Goal: Task Accomplishment & Management: Use online tool/utility

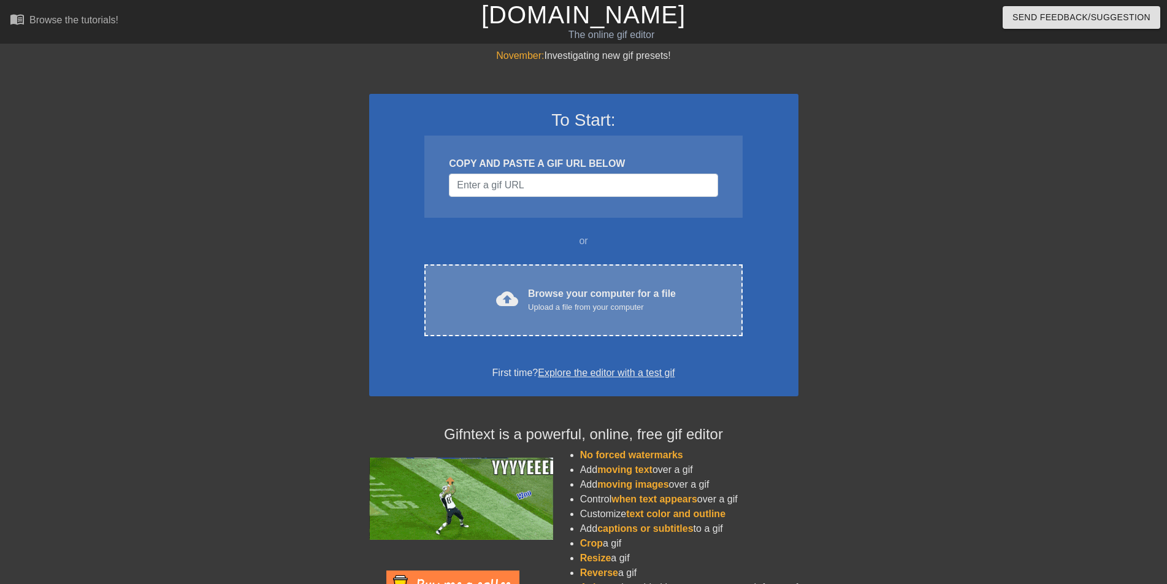
click at [557, 292] on div "Browse your computer for a file Upload a file from your computer" at bounding box center [602, 299] width 148 height 27
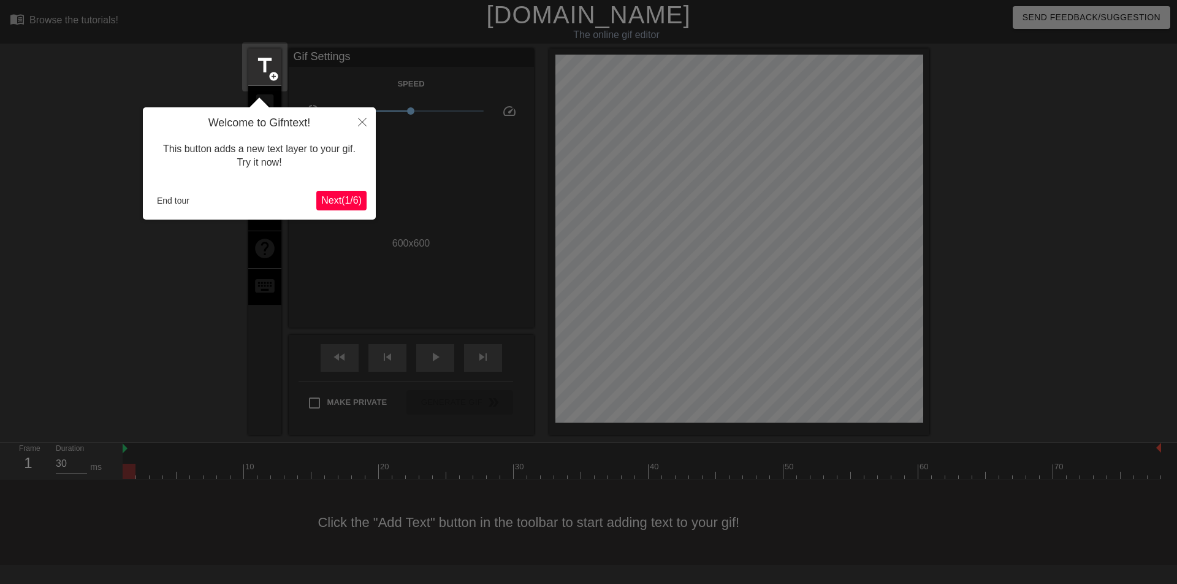
click at [336, 196] on span "Next ( 1 / 6 )" at bounding box center [341, 200] width 40 height 10
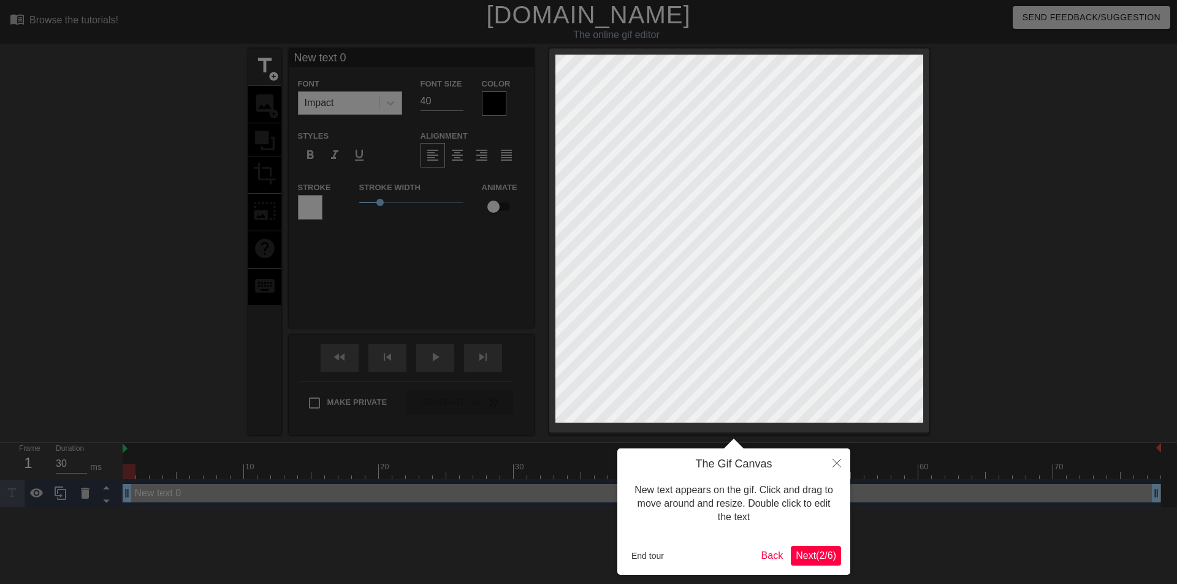
click at [815, 555] on span "Next ( 2 / 6 )" at bounding box center [816, 555] width 40 height 10
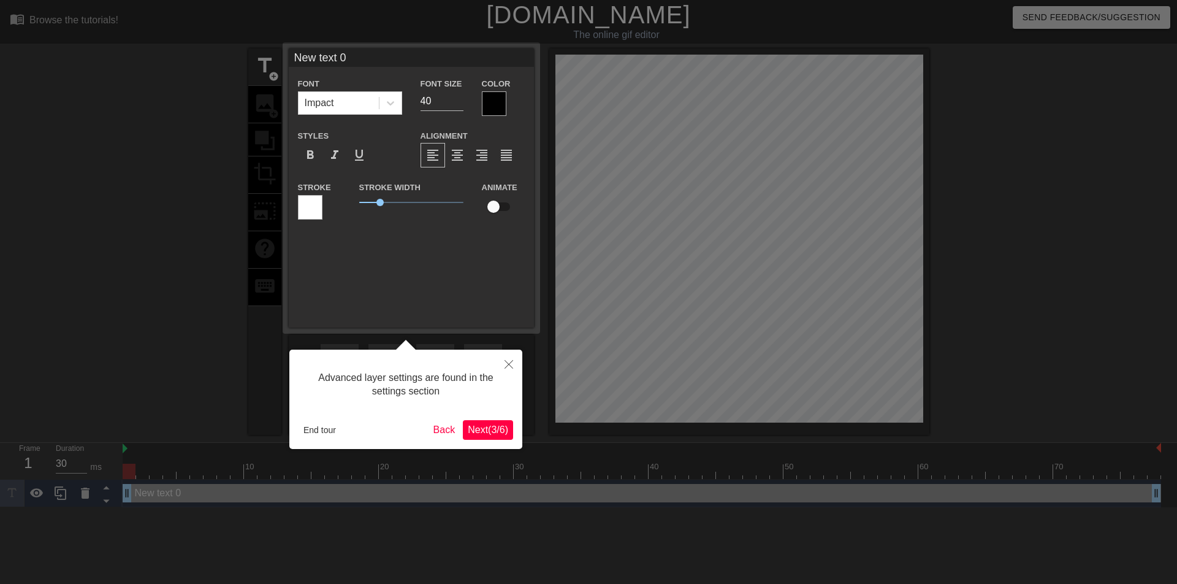
click at [493, 425] on span "Next ( 3 / 6 )" at bounding box center [488, 429] width 40 height 10
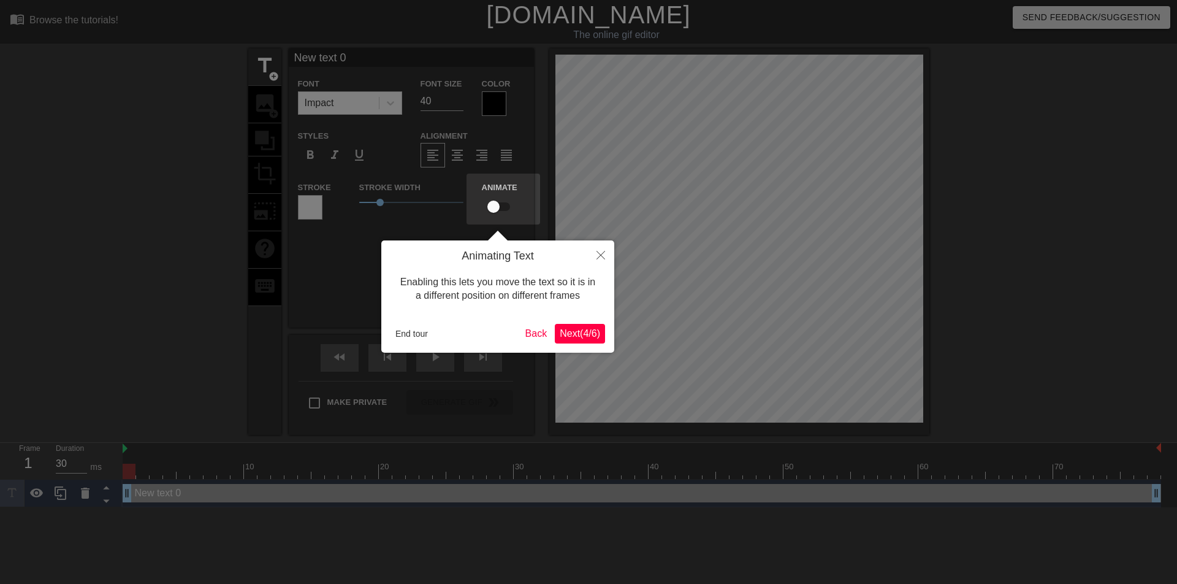
click at [562, 332] on span "Next ( 4 / 6 )" at bounding box center [580, 333] width 40 height 10
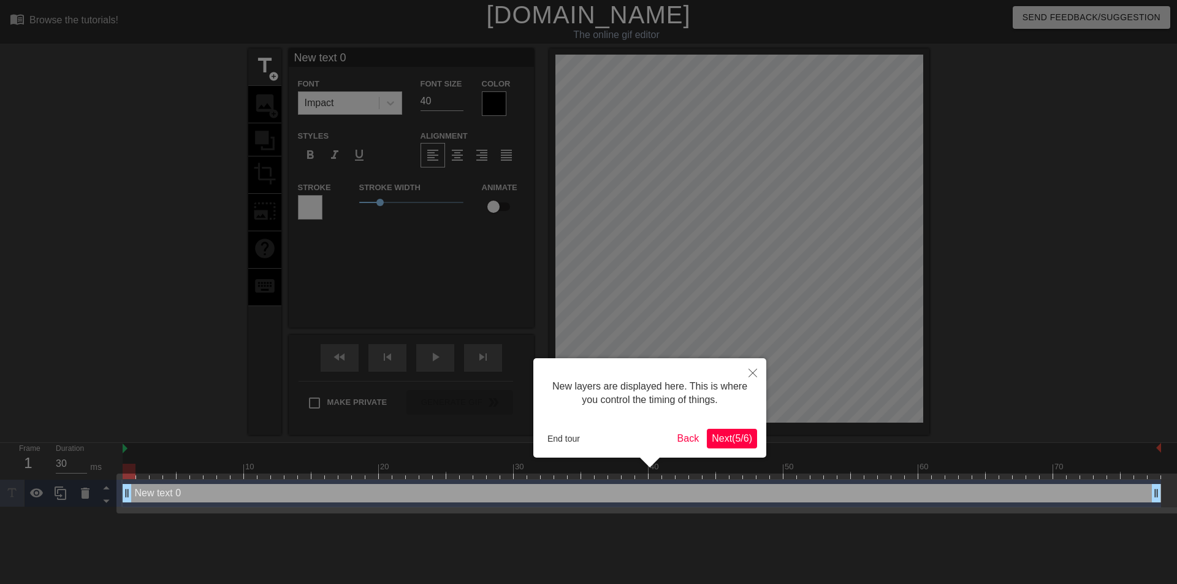
click at [725, 433] on span "Next ( 5 / 6 )" at bounding box center [732, 438] width 40 height 10
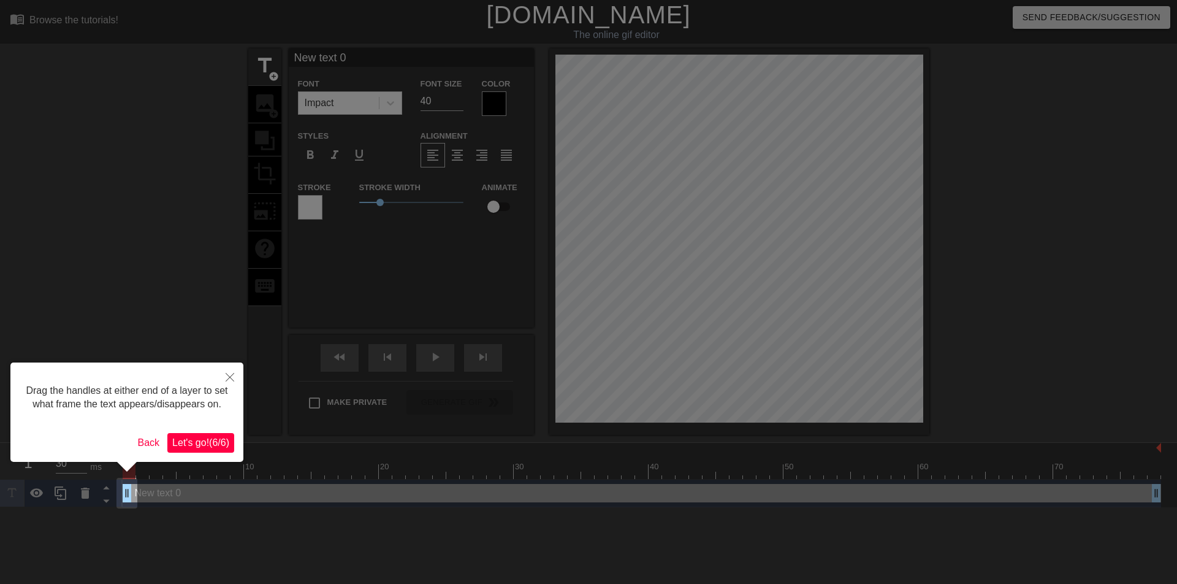
click at [188, 440] on span "Let's go! ( 6 / 6 )" at bounding box center [200, 442] width 57 height 10
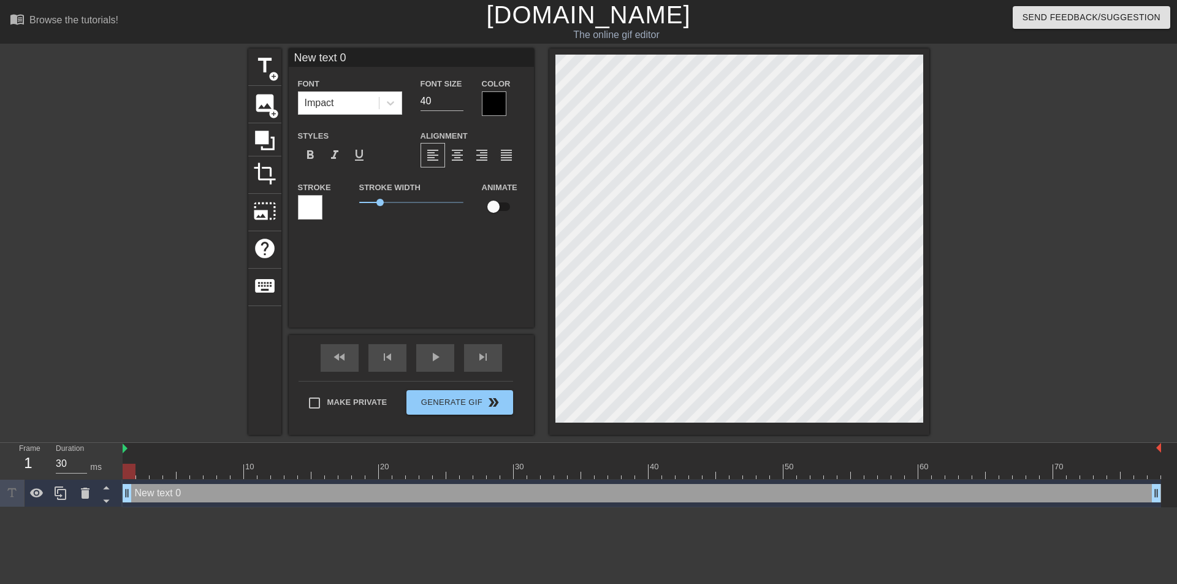
scroll to position [2, 2]
type input "New text0"
type textarea "New text0"
type input "New tex0"
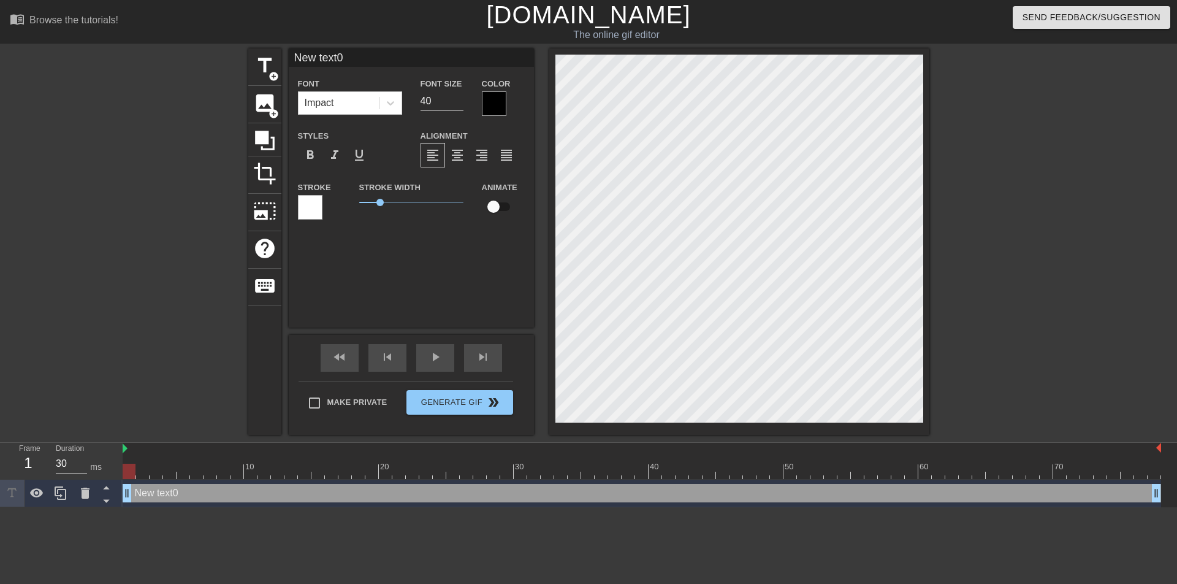
type textarea "New tex0"
type input "New te0"
type textarea "New te0"
type input "New t0"
type textarea "New t0"
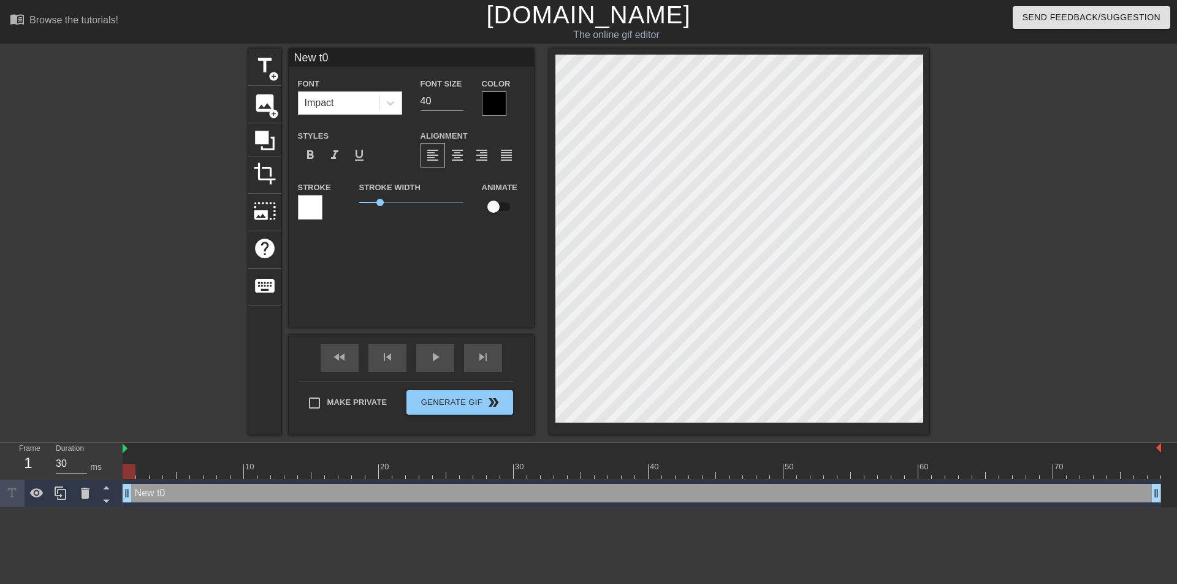
type input "New 0"
type textarea "New 0"
type input "New0"
type textarea "New0"
type input "Ne0"
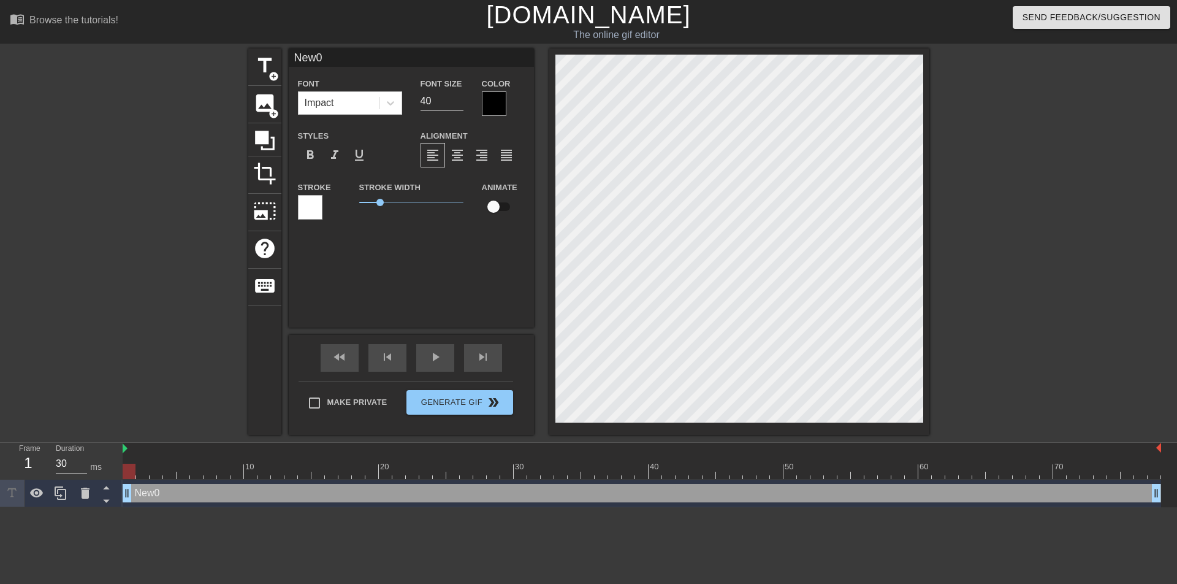
type textarea "Ne0"
type input "N0"
type textarea "N0"
type input "0"
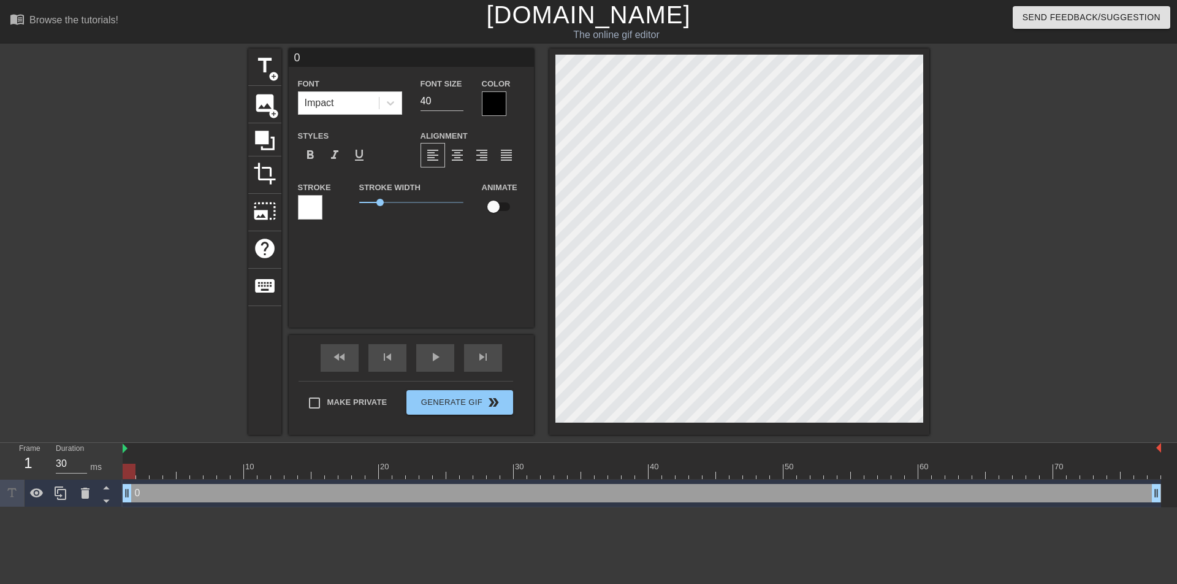
type textarea "0"
type input "[PERSON_NAME]"
type textarea "[PERSON_NAME]"
type input "[PERSON_NAME]"
type textarea "[PERSON_NAME]"
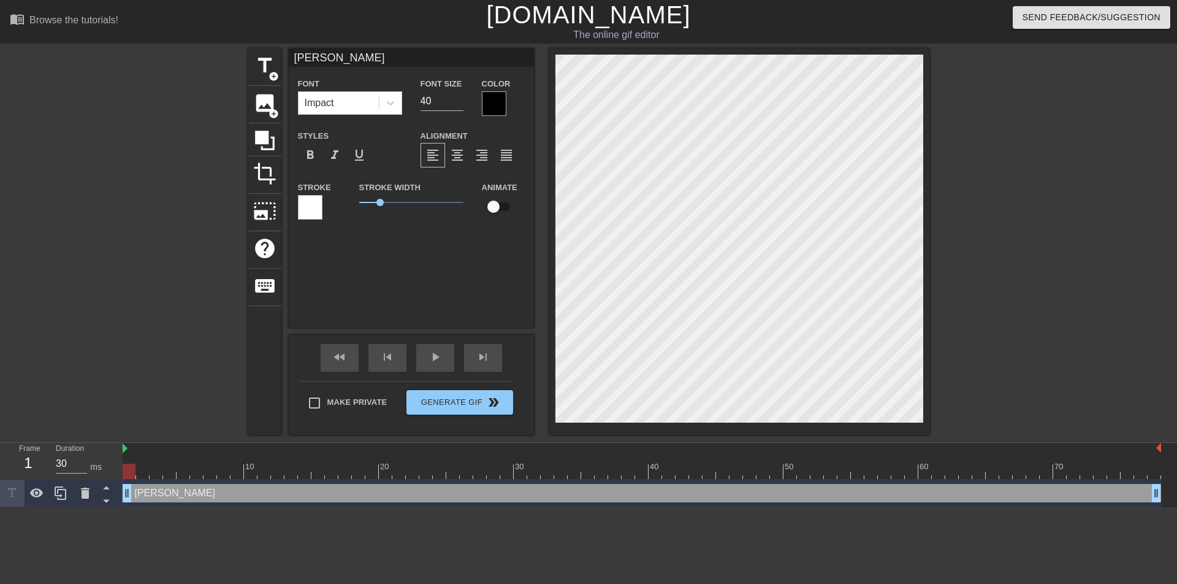
type input "Лич"
type textarea "Лич"
type input "Личн"
type textarea "Личн"
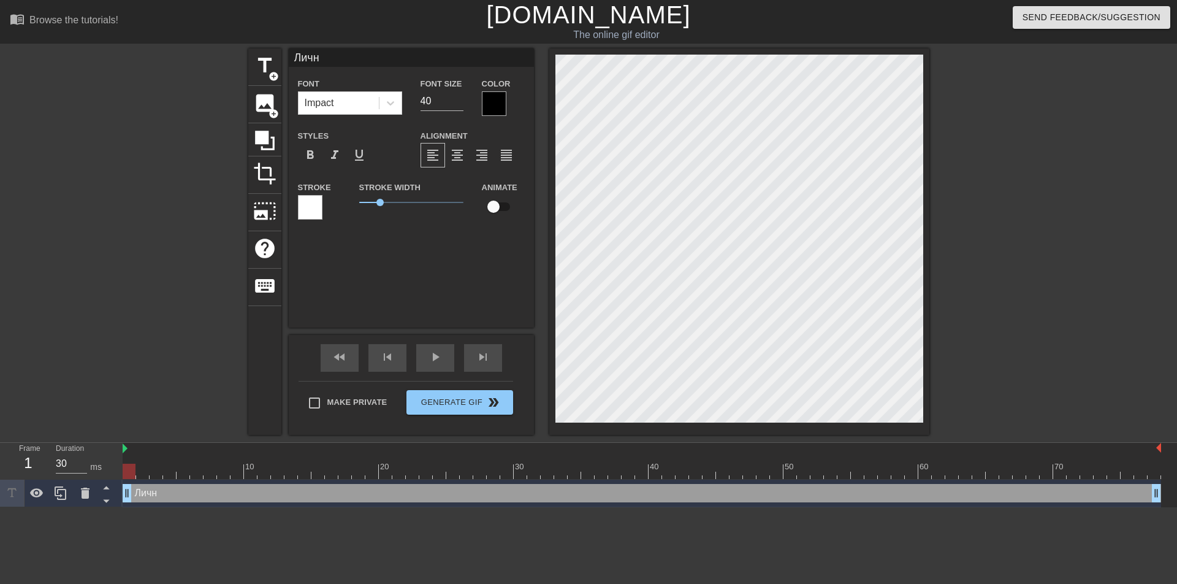
type input "Лично"
type textarea "Лично"
type input "Лично"
type textarea "Лично"
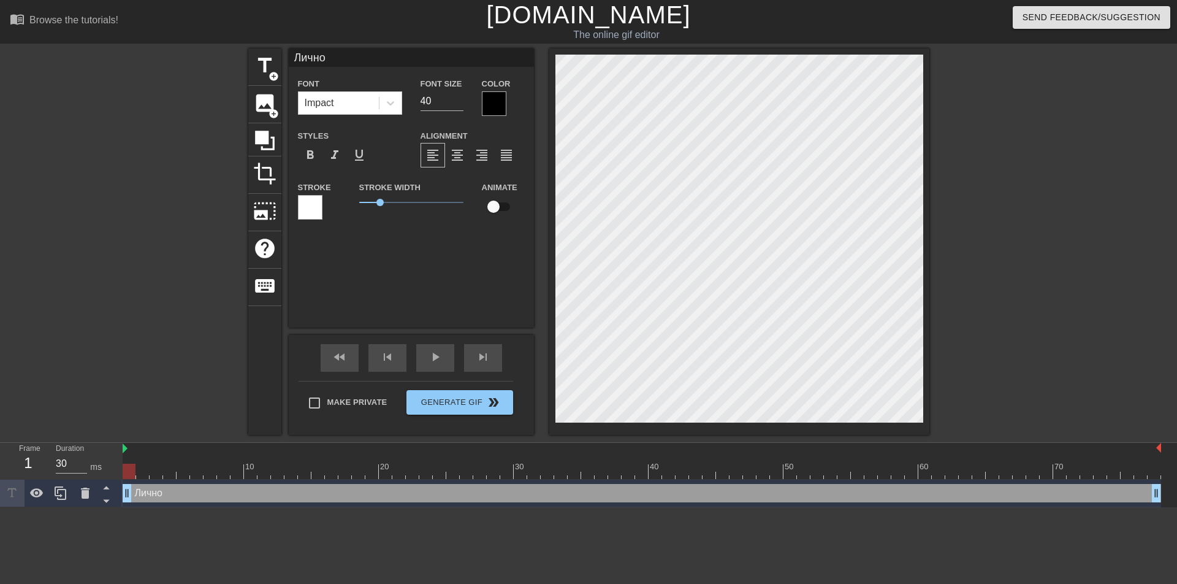
type input "Лично м"
type textarea "Лично м"
type input "Лично мн"
type textarea "Лично мн"
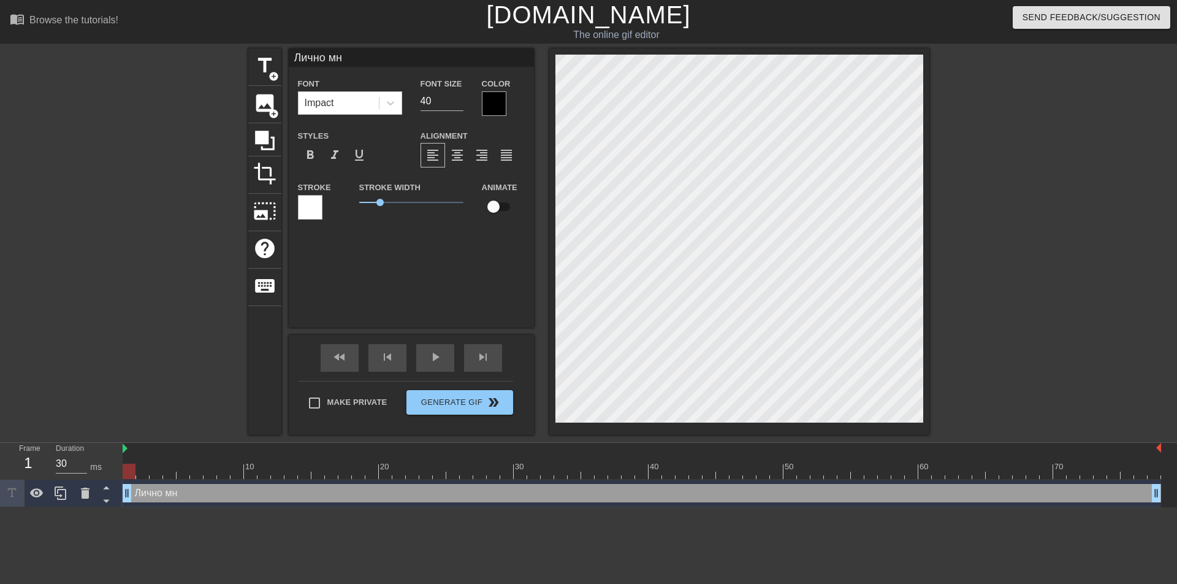
type input "Лично м"
type textarea "Лично м"
type input "Лично"
type textarea "Лично"
type input "Лично"
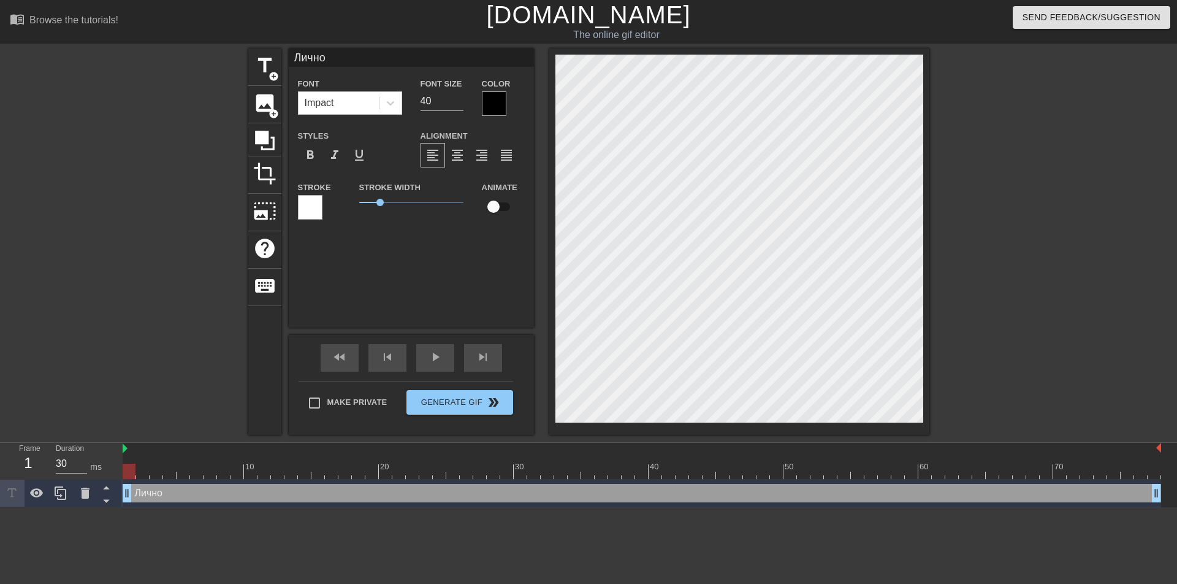
type textarea "Лично"
type input "Лично"
type textarea "Лично"
type input "Лично"
type textarea "Лично"
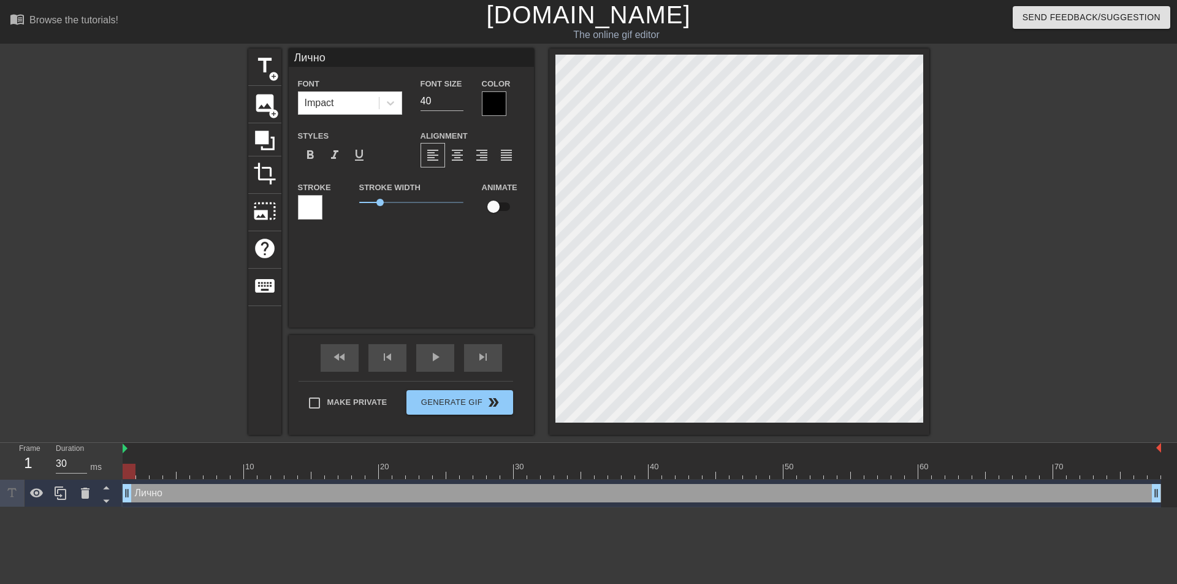
type input "Лично м"
type textarea "Лично м"
type input "Лично мн"
type textarea "Лично мн"
type input "Лично мне"
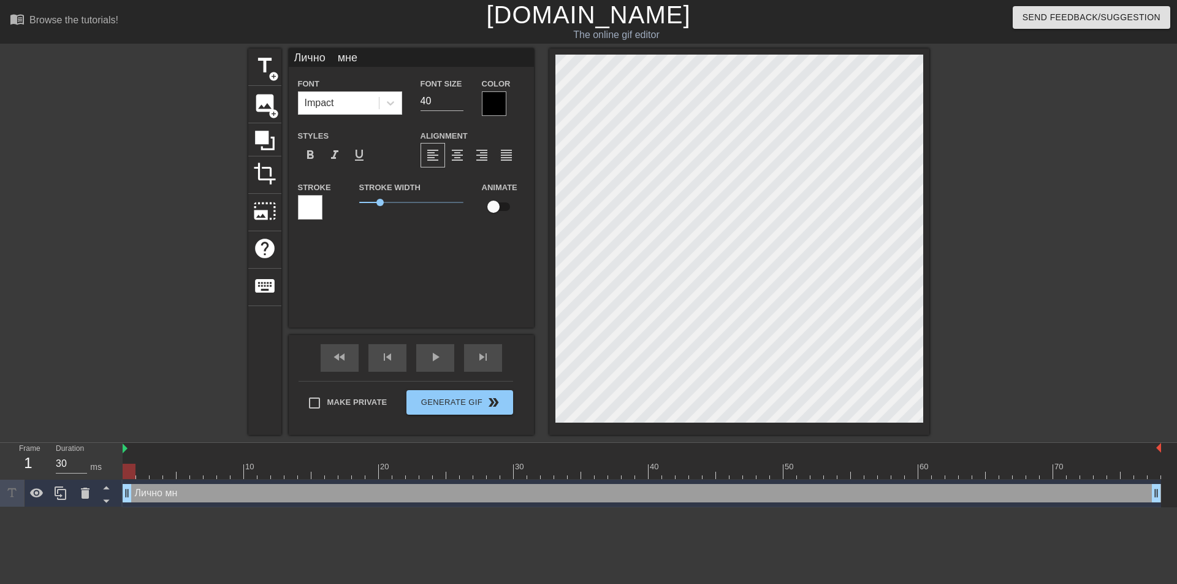
scroll to position [2, 4]
type textarea "Лично мне"
click at [462, 97] on input "41" at bounding box center [442, 101] width 43 height 20
click at [462, 97] on input "42" at bounding box center [442, 101] width 43 height 20
click at [462, 97] on input "43" at bounding box center [442, 101] width 43 height 20
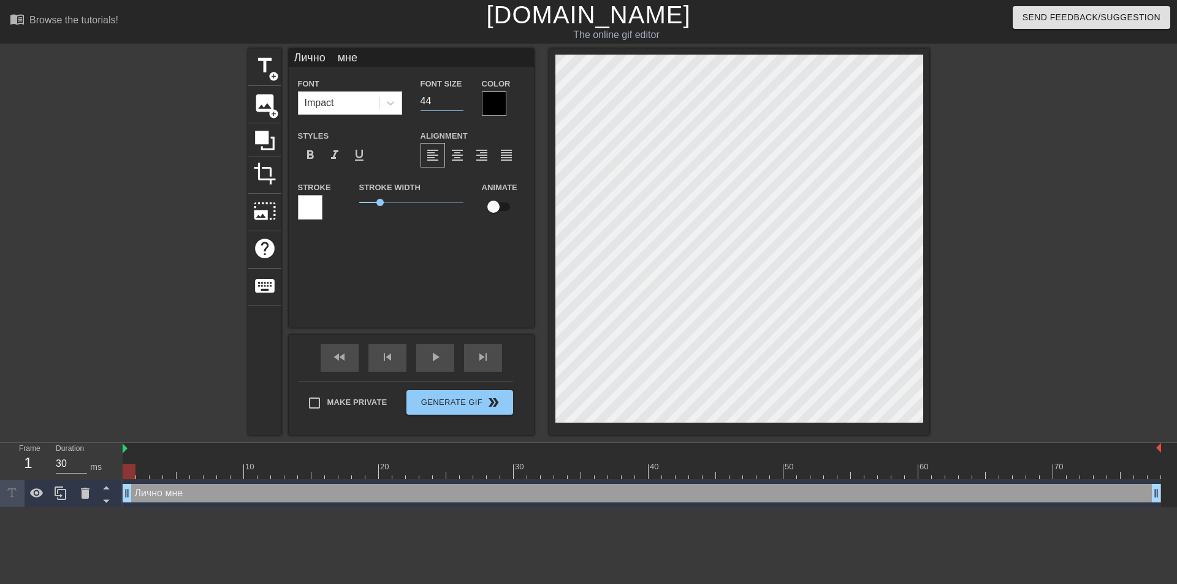
click at [462, 97] on input "44" at bounding box center [442, 101] width 43 height 20
click at [462, 97] on input "45" at bounding box center [442, 101] width 43 height 20
click at [462, 97] on input "46" at bounding box center [442, 101] width 43 height 20
click at [462, 97] on input "47" at bounding box center [442, 101] width 43 height 20
click at [462, 97] on input "48" at bounding box center [442, 101] width 43 height 20
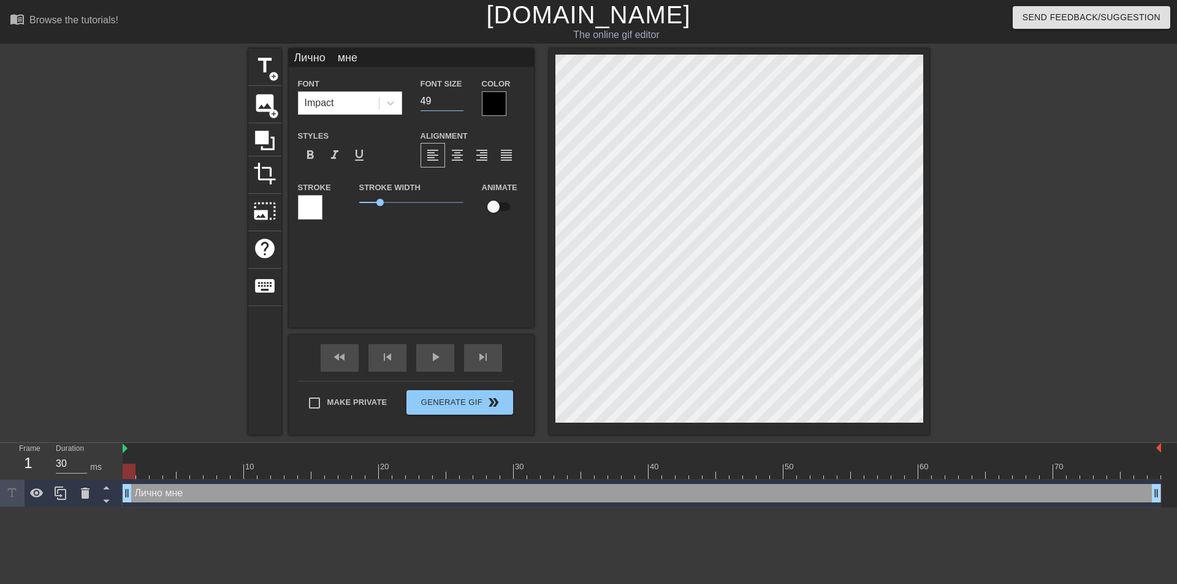
click at [462, 97] on input "49" at bounding box center [442, 101] width 43 height 20
click at [462, 97] on input "50" at bounding box center [442, 101] width 43 height 20
click at [462, 97] on input "51" at bounding box center [442, 101] width 43 height 20
click at [462, 97] on input "52" at bounding box center [442, 101] width 43 height 20
click at [462, 97] on input "53" at bounding box center [442, 101] width 43 height 20
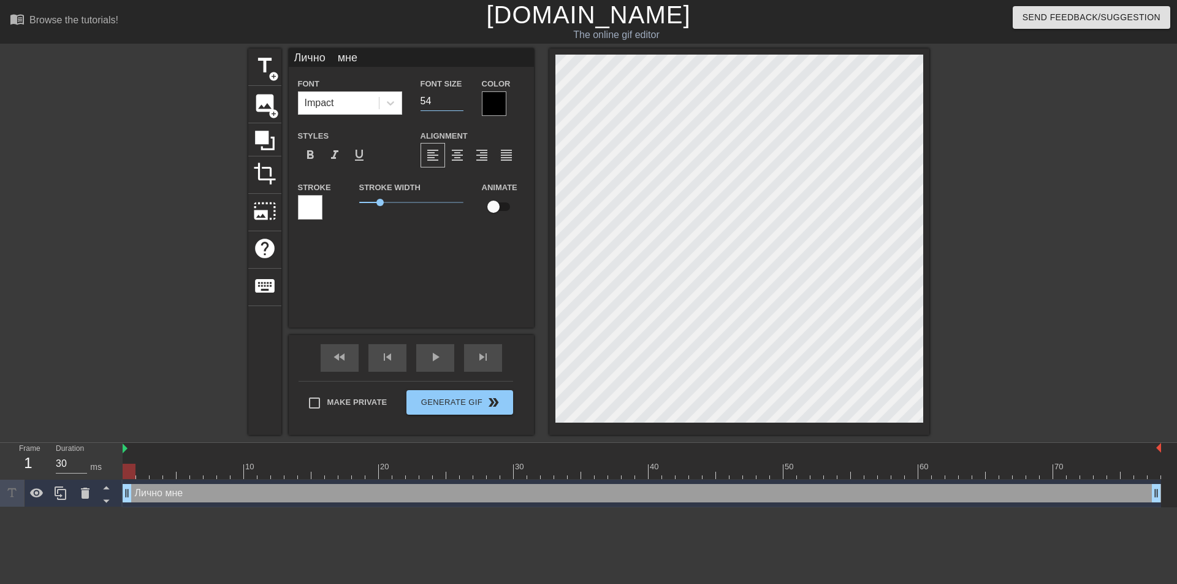
click at [462, 97] on input "54" at bounding box center [442, 101] width 43 height 20
click at [462, 97] on input "55" at bounding box center [442, 101] width 43 height 20
click at [462, 97] on input "56" at bounding box center [442, 101] width 43 height 20
click at [462, 97] on input "57" at bounding box center [442, 101] width 43 height 20
click at [462, 97] on input "58" at bounding box center [442, 101] width 43 height 20
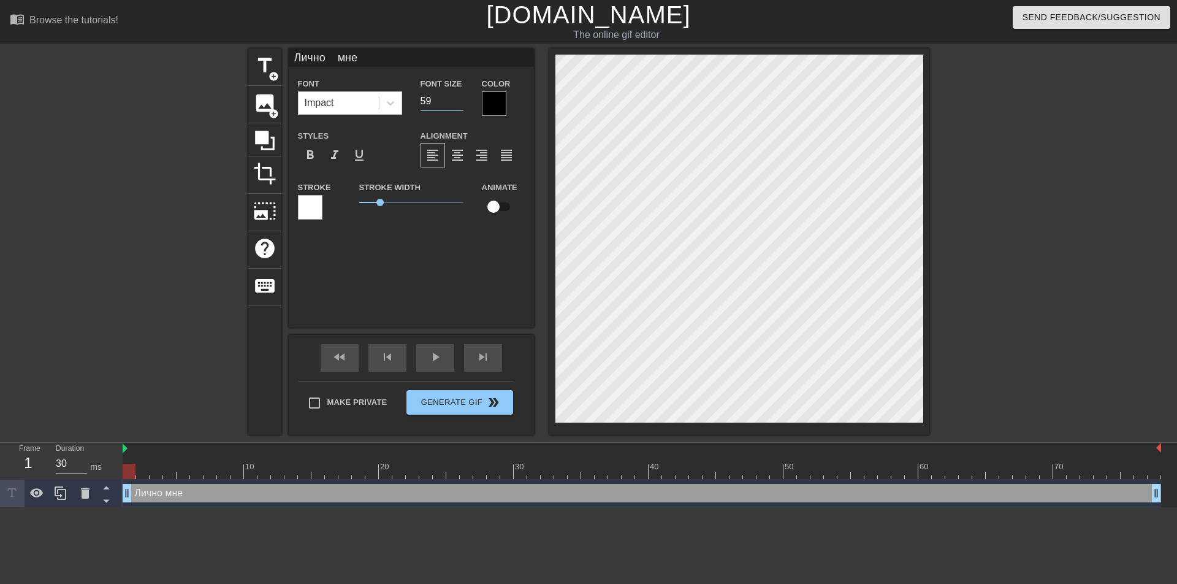
type input "59"
click at [462, 97] on input "59" at bounding box center [442, 101] width 43 height 20
click at [500, 105] on div at bounding box center [494, 103] width 25 height 25
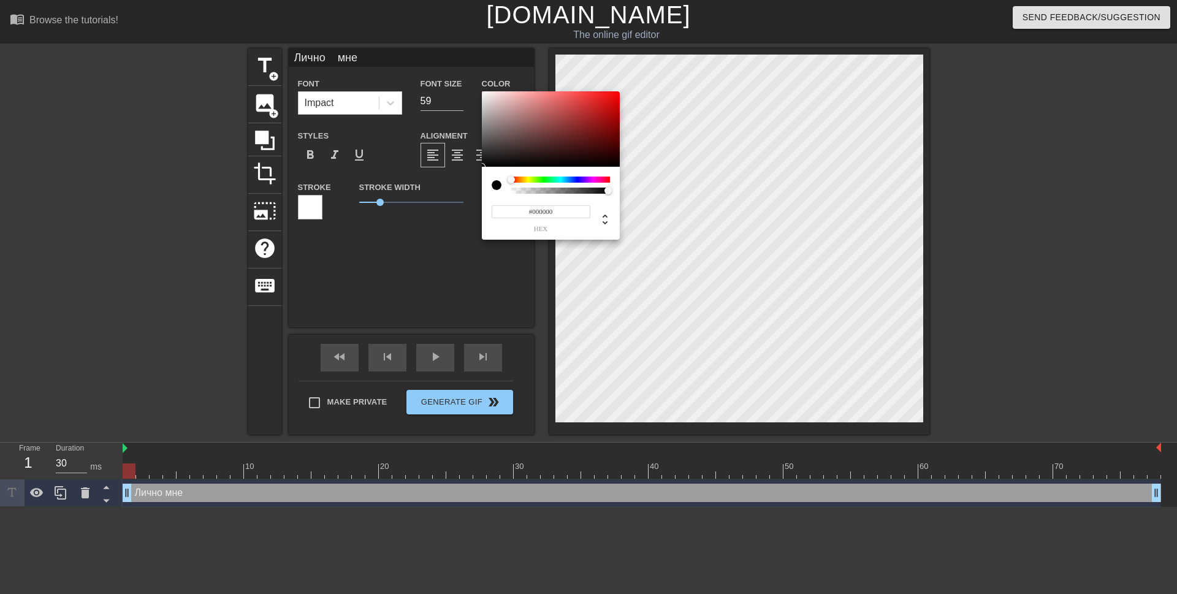
click at [578, 177] on div at bounding box center [560, 180] width 99 height 6
type input "#140E57"
click at [598, 141] on div at bounding box center [551, 129] width 138 height 76
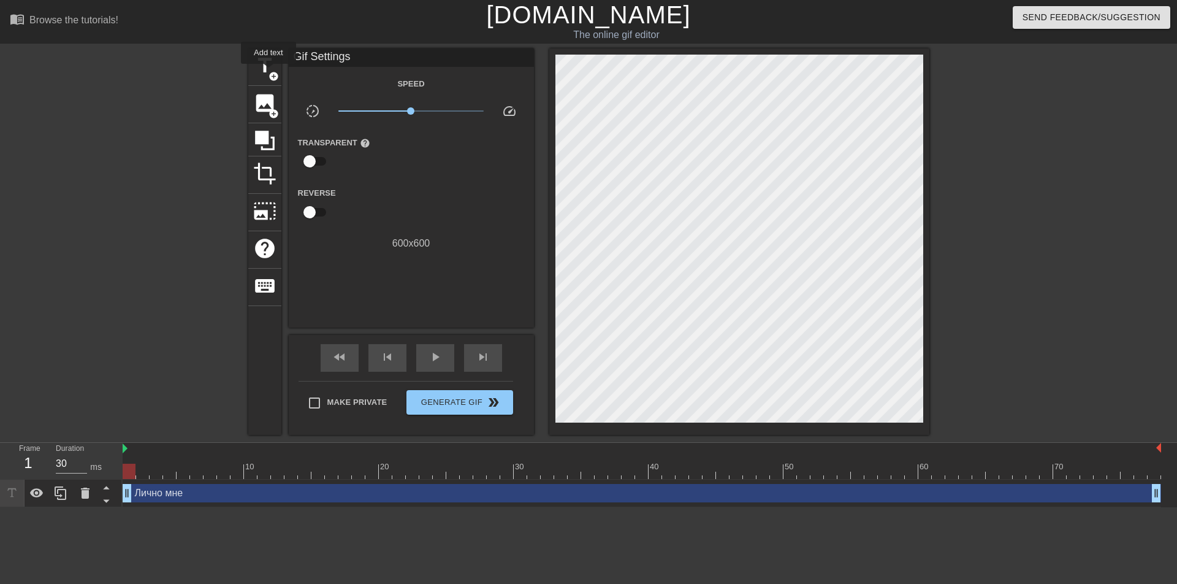
click at [269, 72] on span "add_circle" at bounding box center [274, 76] width 10 height 10
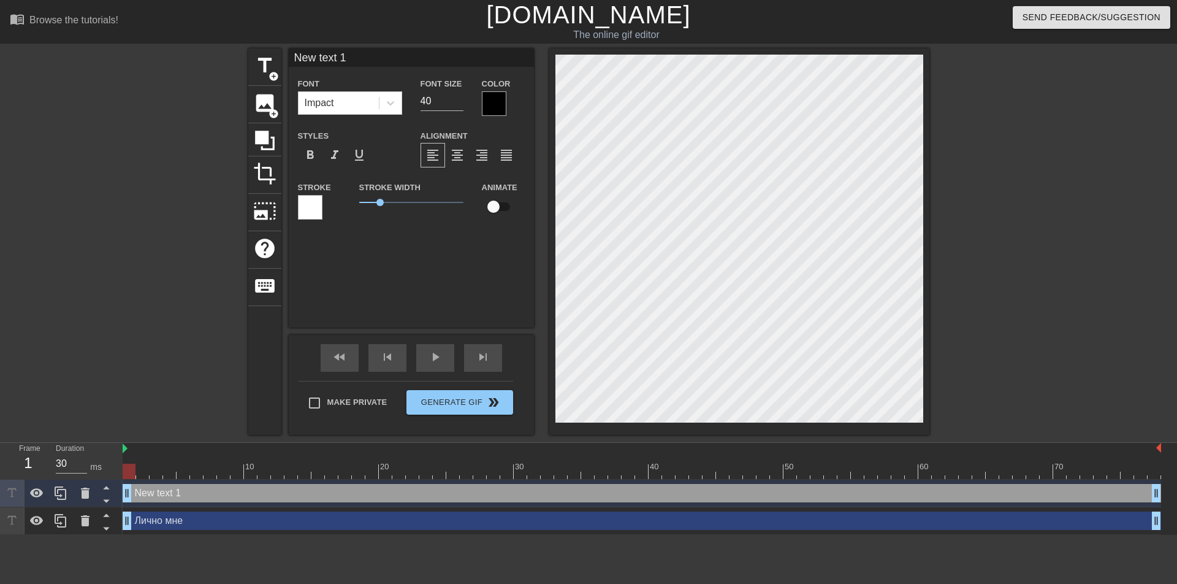
type input "New text1"
type textarea "New text1"
type input "New tex1"
type textarea "New tex1"
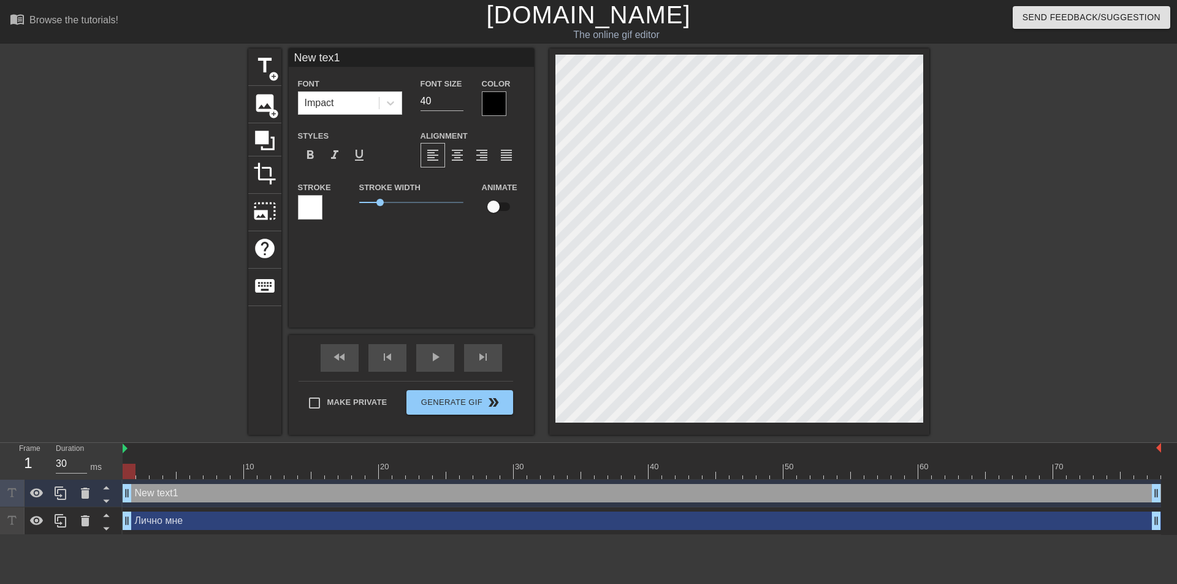
type input "New te1"
type textarea "New te1"
type input "New t1"
type textarea "New t1"
type input "New 1"
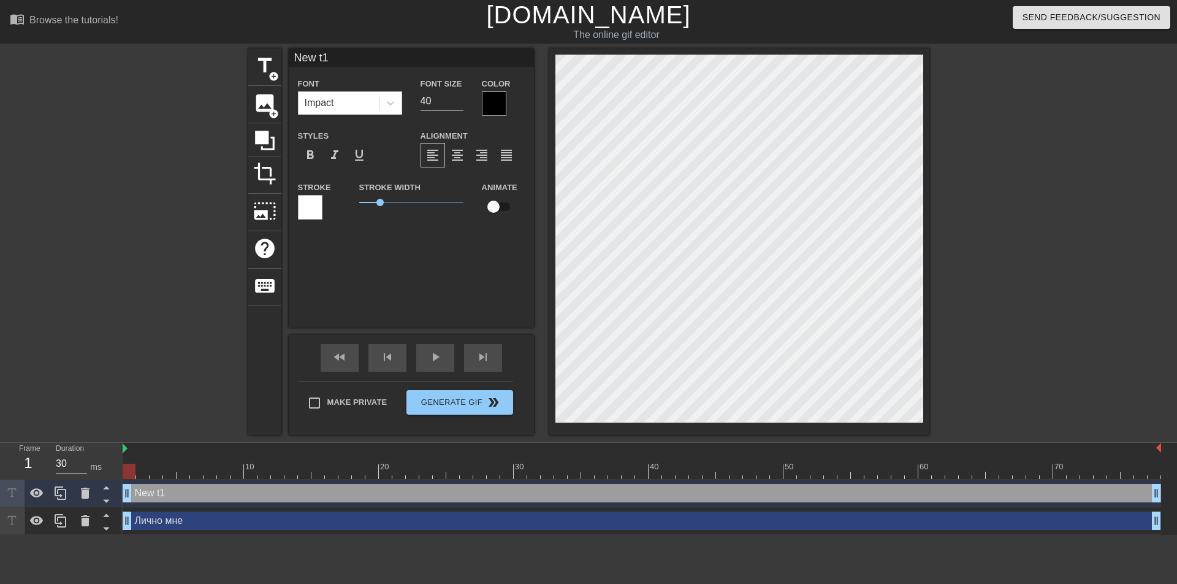
type textarea "New 1"
type input "New1"
type textarea "New1"
type input "Ne1"
type textarea "Ne1"
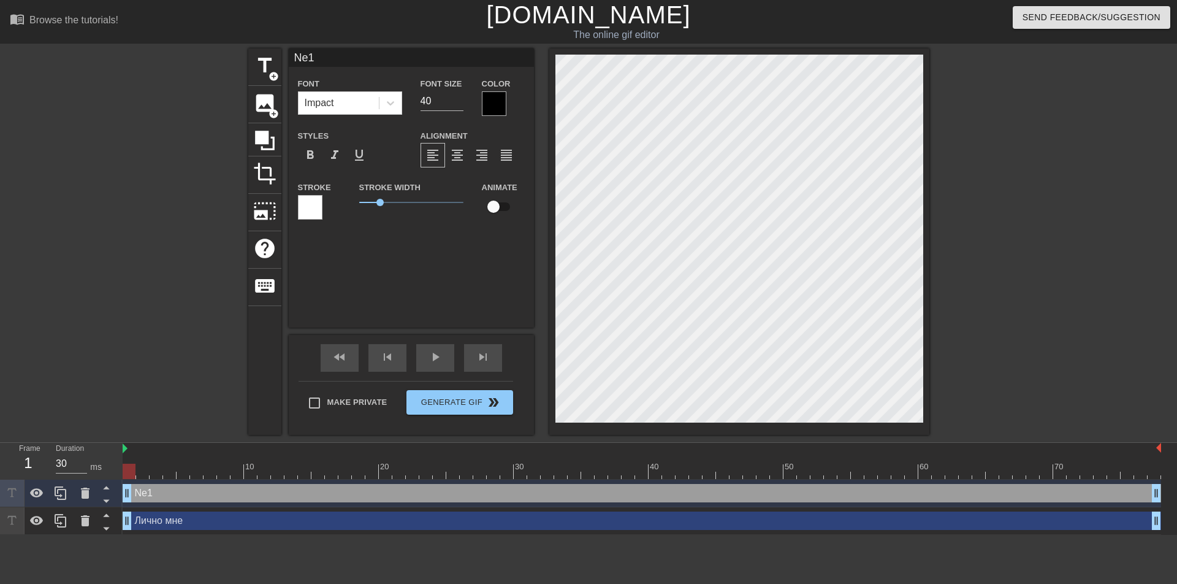
type input "N1"
type textarea "N1"
type input "1"
type textarea "1"
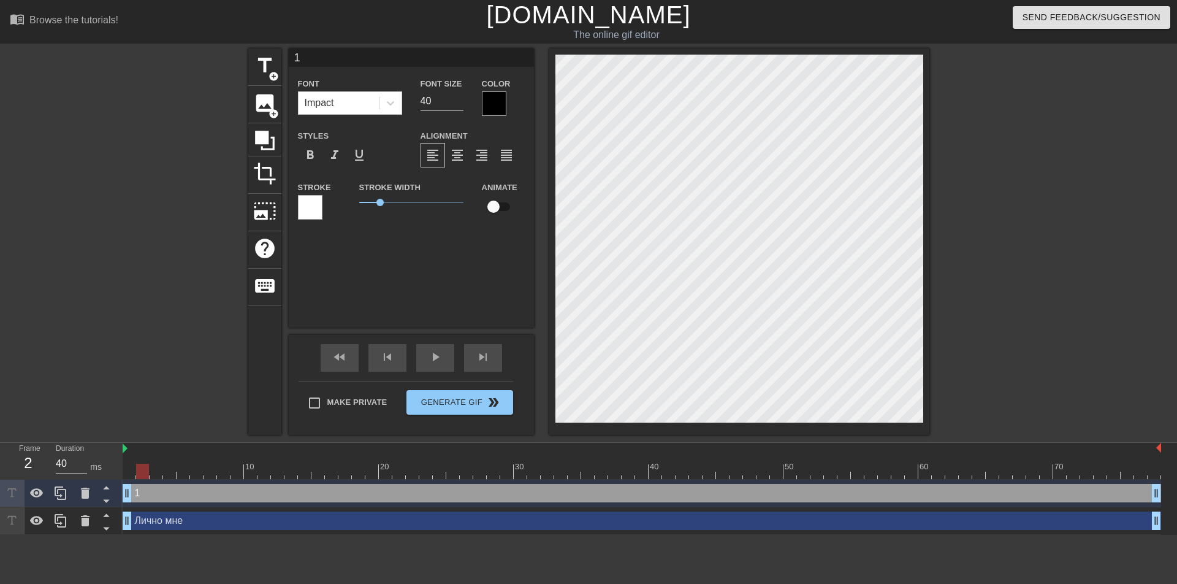
type input "30"
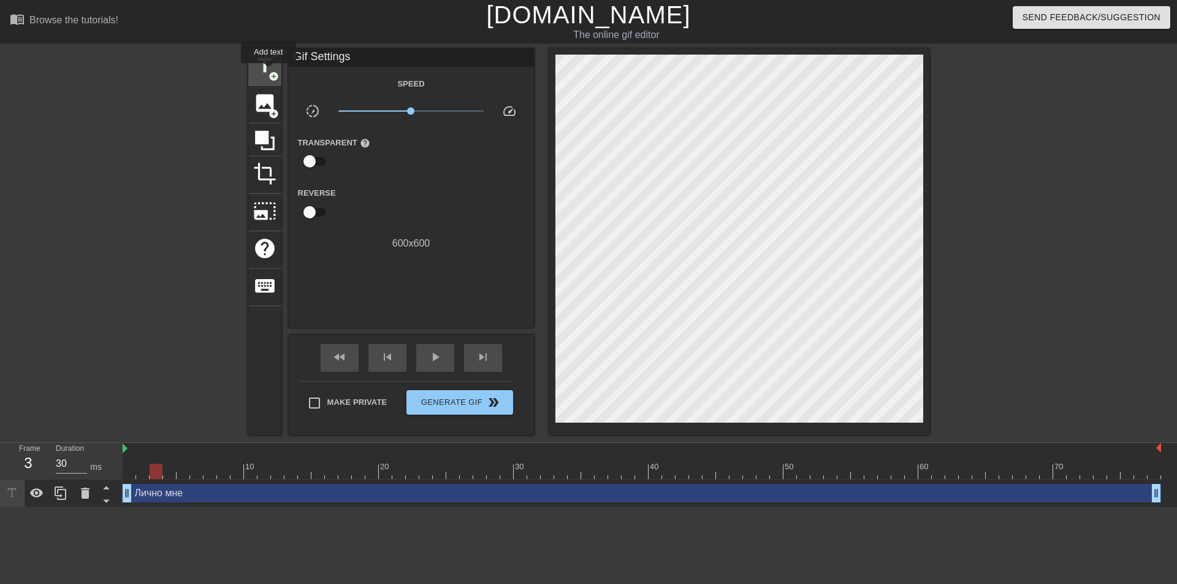
click at [269, 72] on span "add_circle" at bounding box center [274, 76] width 10 height 10
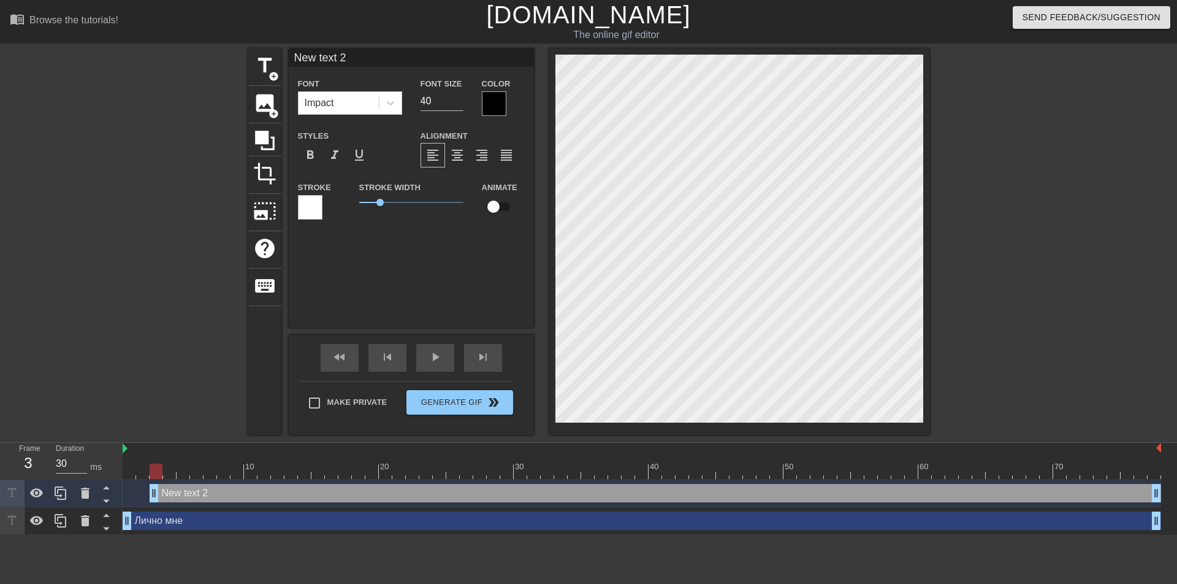
type input "New text2"
type textarea "New text2"
type input "New tex2"
type textarea "New tex2"
type input "New te2"
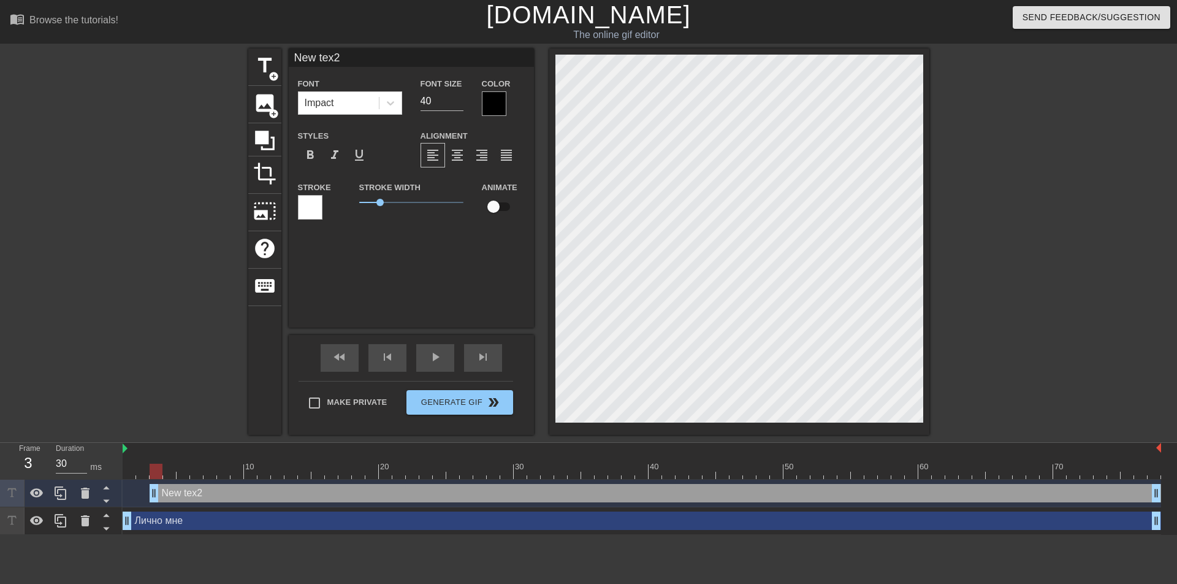
type textarea "New te2"
type input "New t2"
type textarea "New t2"
type input "New 2"
type textarea "New 2"
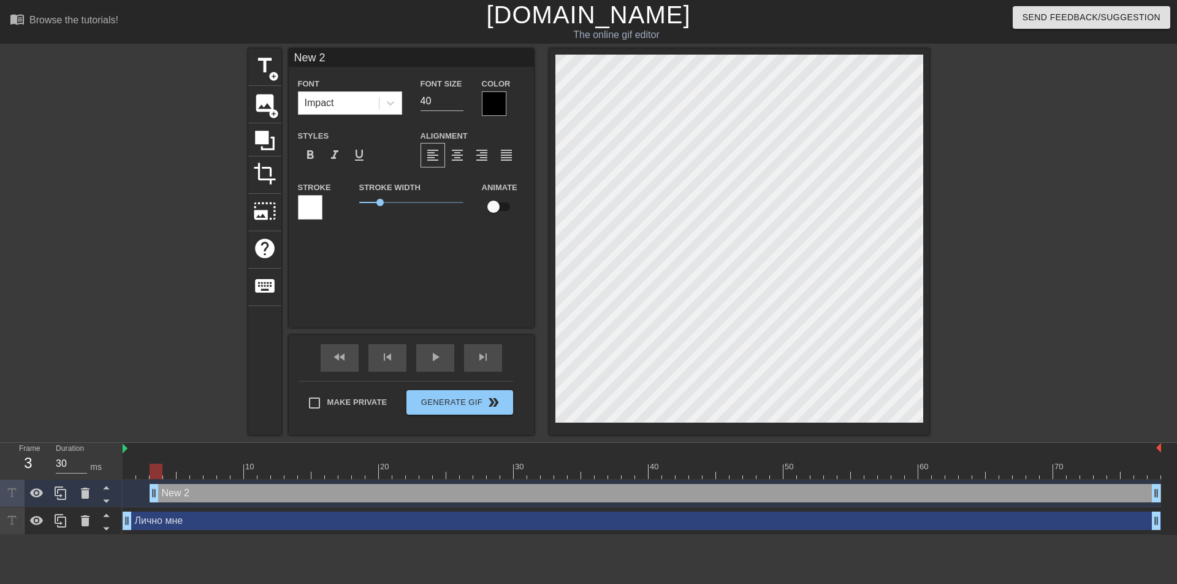
type input "New2"
type textarea "New2"
type input "Ne2"
type textarea "Ne2"
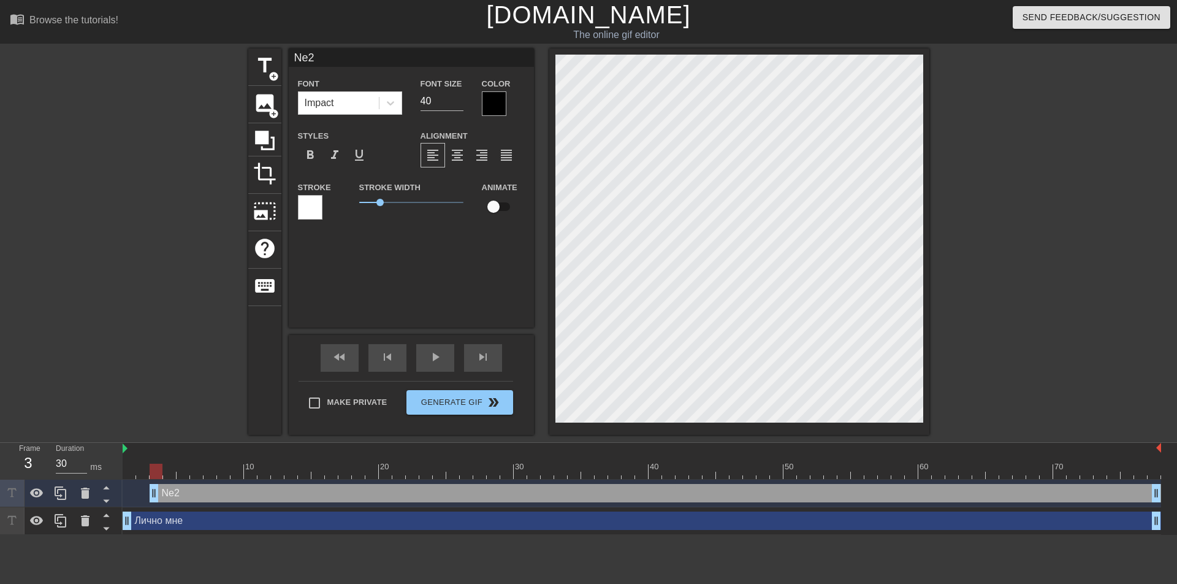
type input "N2"
type textarea "N2"
type input "N"
type textarea "N"
type input "в"
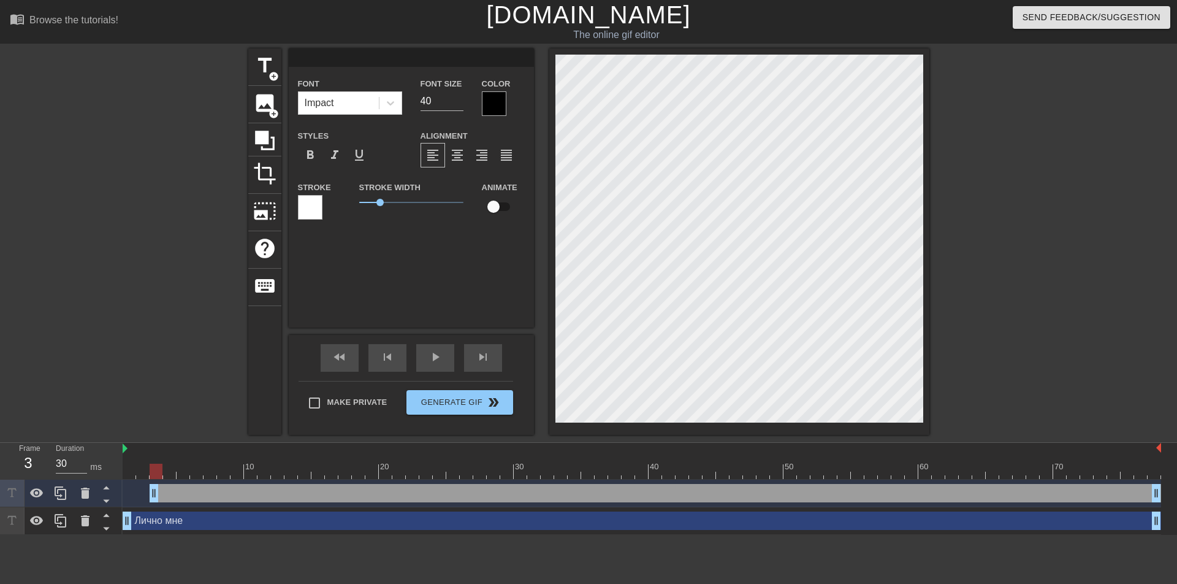
type textarea "в"
type input "вс"
type textarea "вс"
type input "все"
type textarea "все"
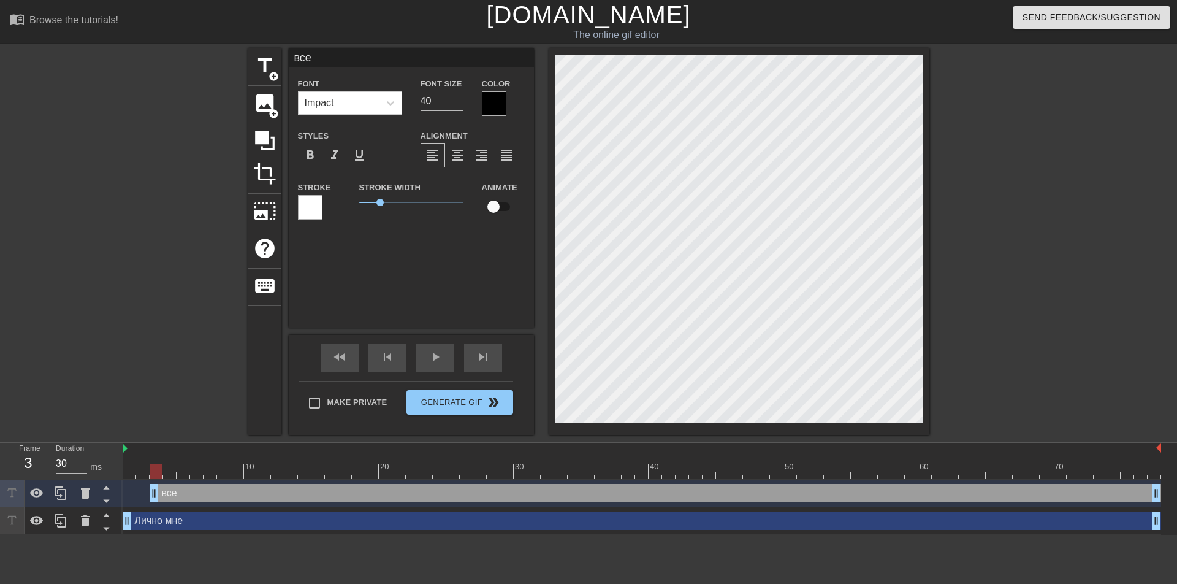
type input "все"
type textarea "все"
type input "все н"
type textarea "все н"
type input "все нр"
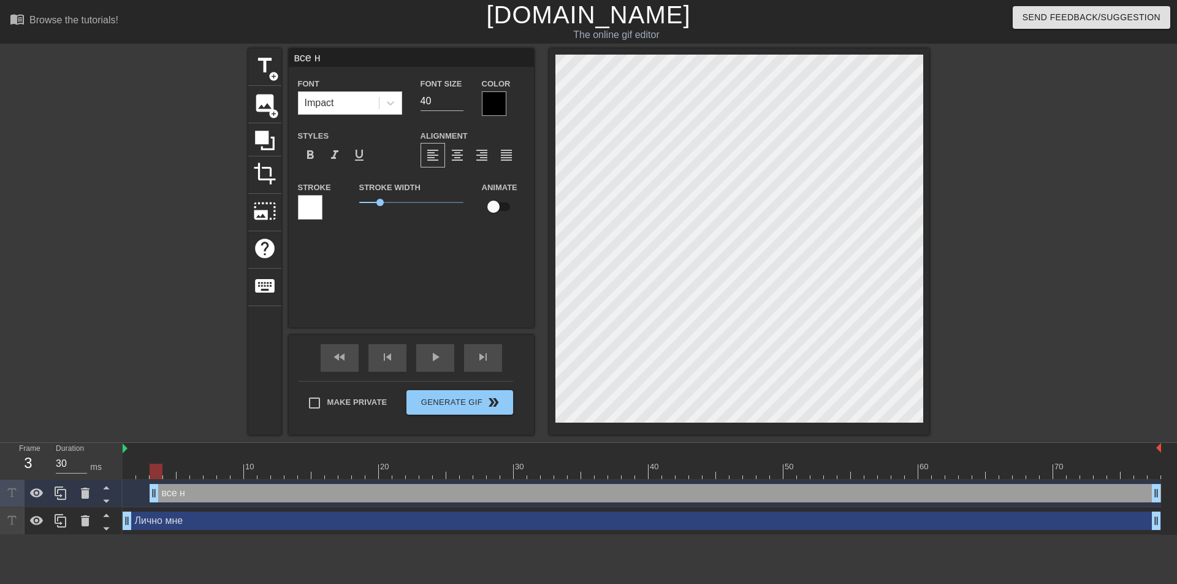
type textarea "все нр"
type input "все нра"
type textarea "все нра"
type input "все нрав"
type textarea "все нрав"
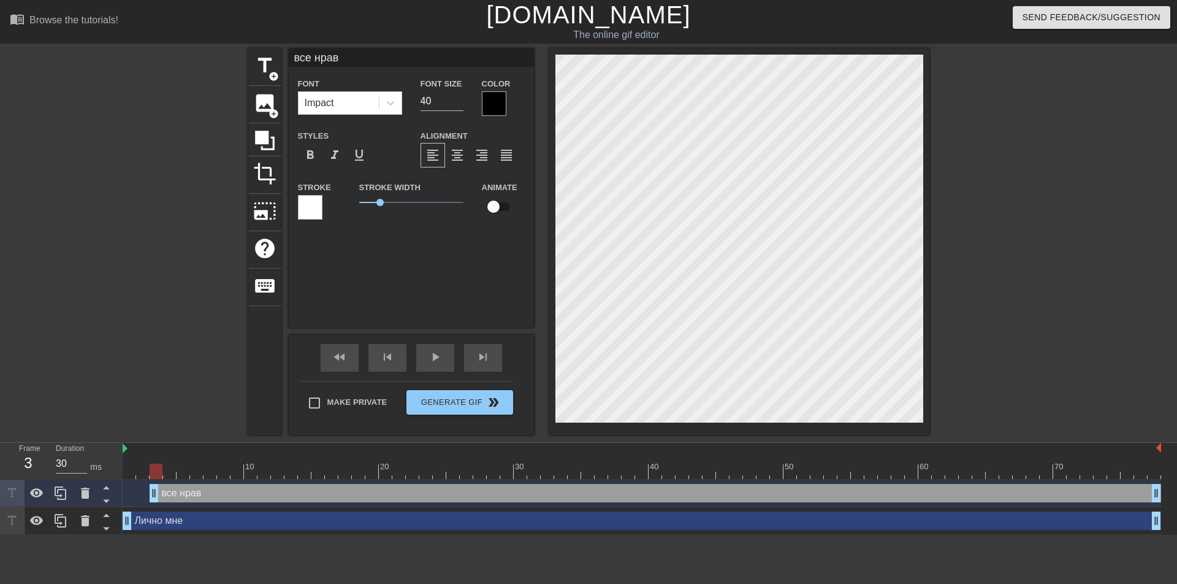
type input "все нра"
type textarea "все нра"
type input "все нр"
type textarea "все нр"
type input "все н"
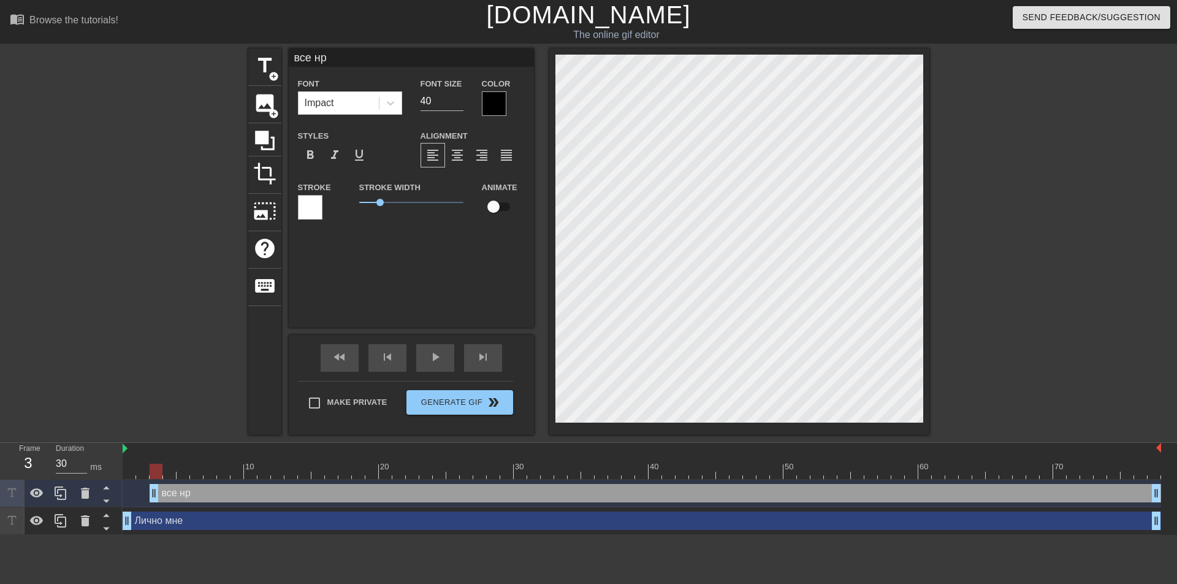
type textarea "все н"
type input "все"
type textarea "все"
type input "все"
type textarea "все"
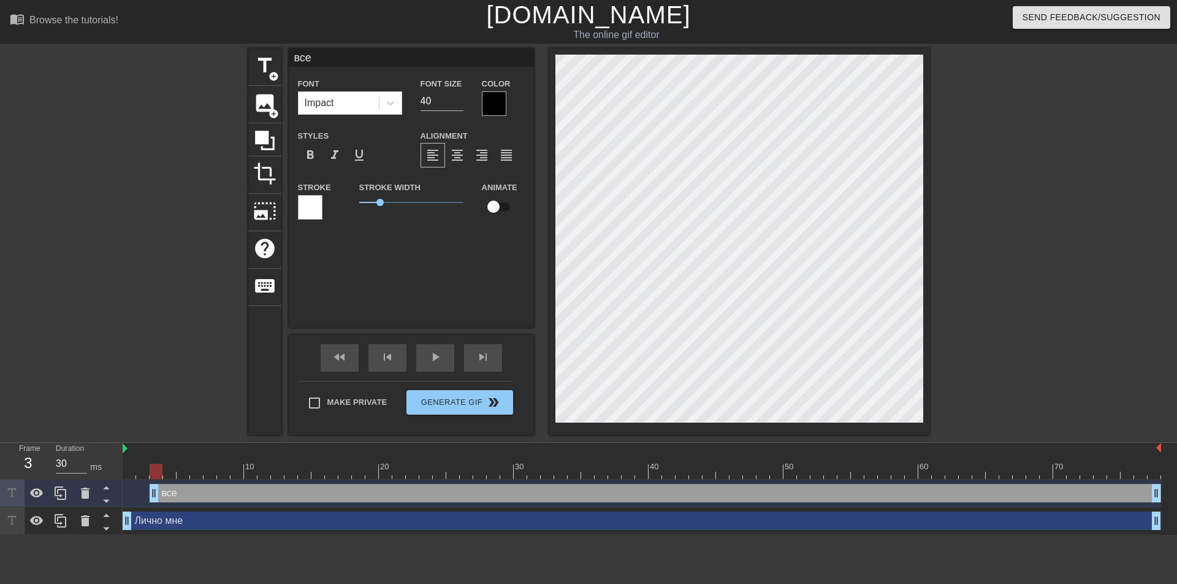
type input "все"
type textarea "все"
type input "все"
type textarea "все"
type input "все н"
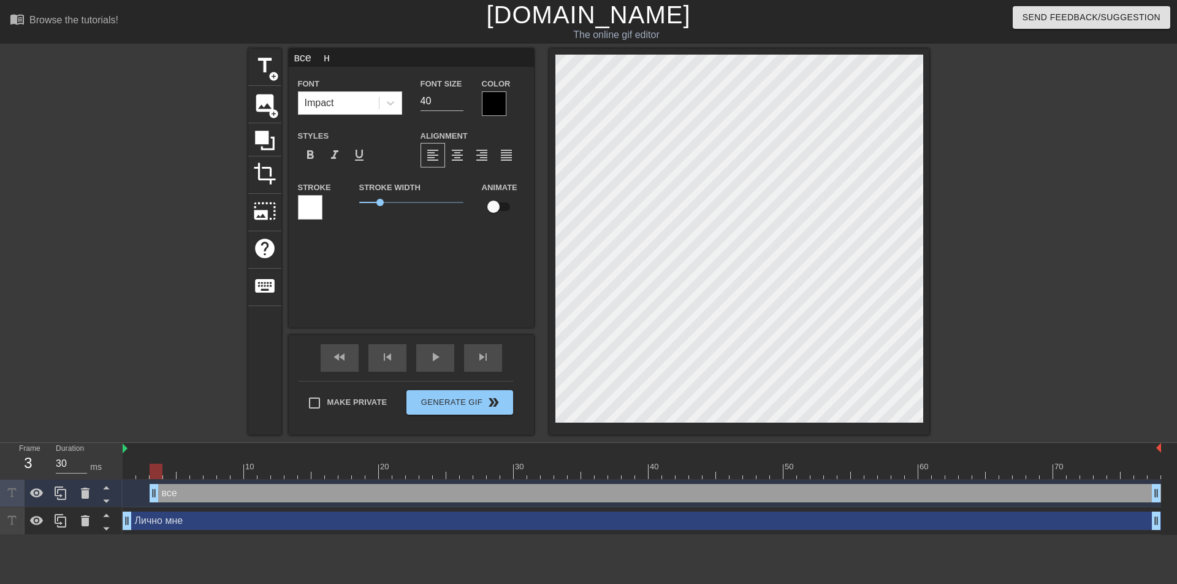
type textarea "все н"
type input "все нр"
type textarea "все нр"
type input "все нра"
type textarea "все нра"
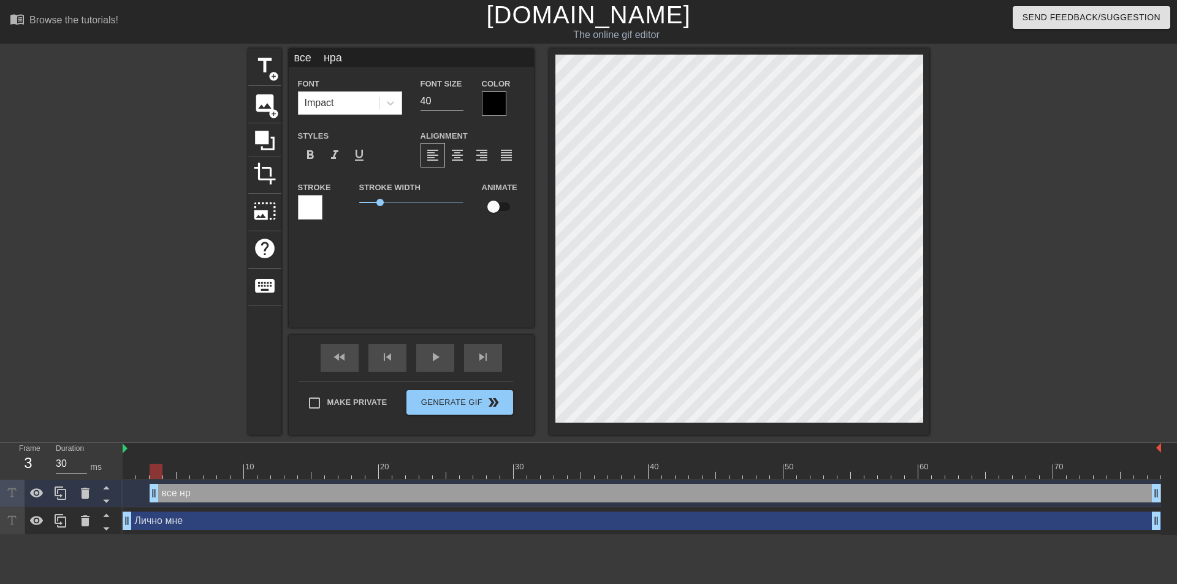
scroll to position [1, 3]
type input "все нрав"
type textarea "все нрав"
type input "все нрави"
type textarea "все нрави"
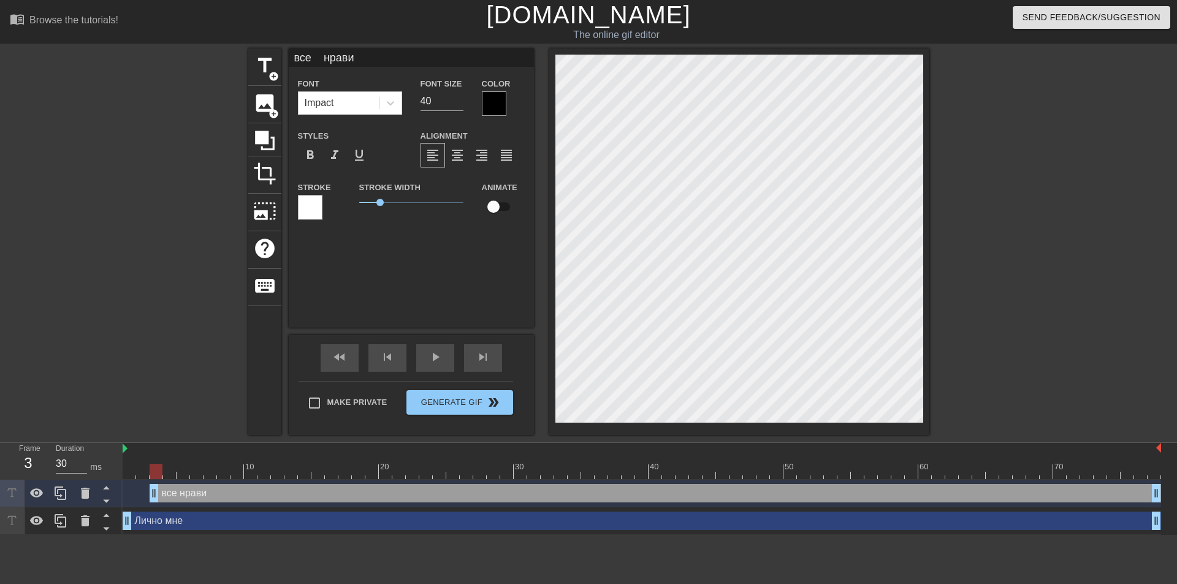
type input "все нравит"
type textarea "все нравит"
type input "все нравитс"
type textarea "все нравитс"
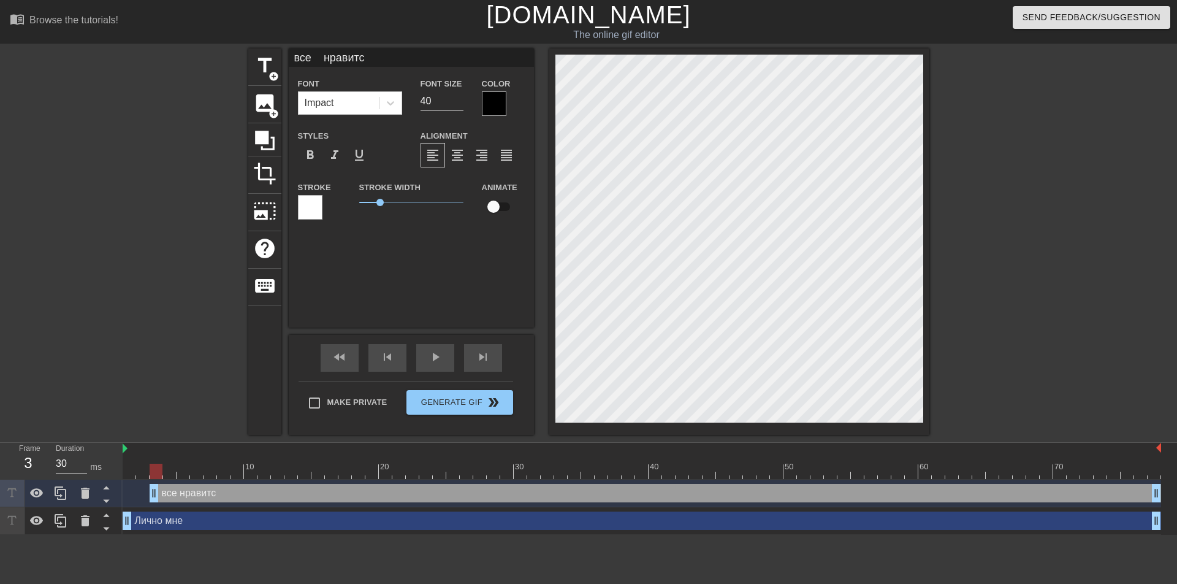
type input "все нравится"
type textarea "все нравится"
type input "все нравится"
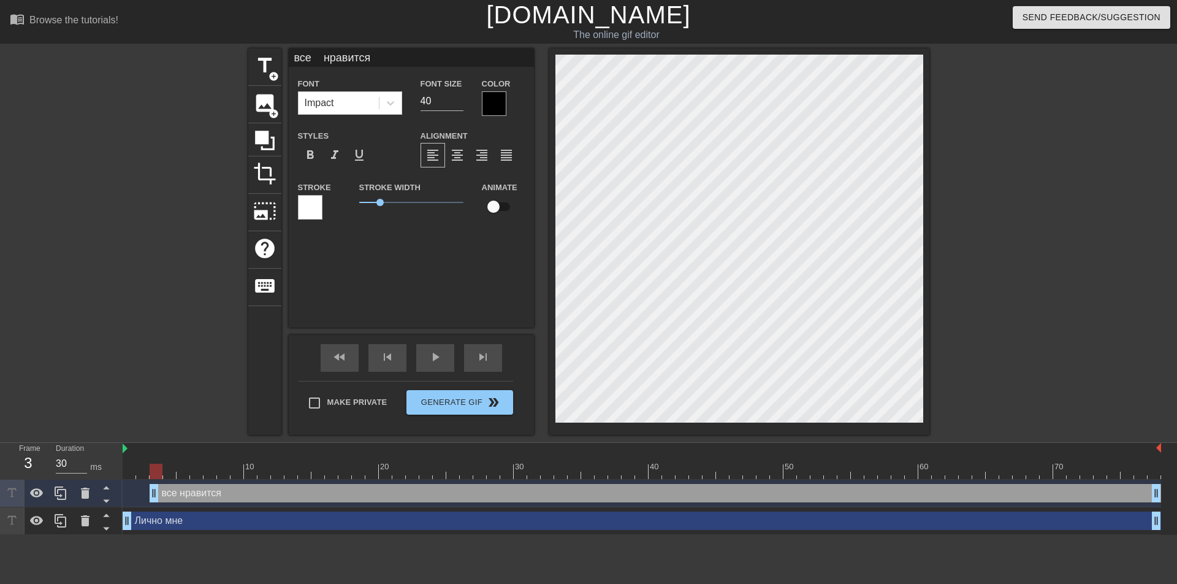
type textarea "все нравится"
click at [222, 492] on div "все нравится drag_handle drag_handle" at bounding box center [656, 493] width 1012 height 18
click at [86, 494] on icon at bounding box center [85, 492] width 9 height 11
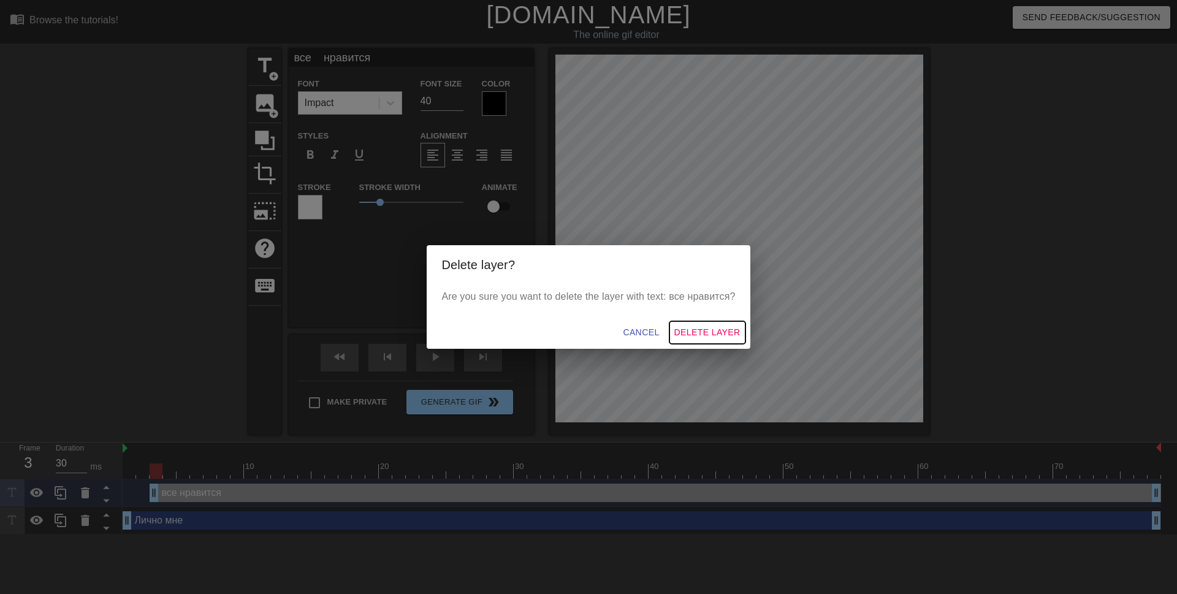
click at [700, 333] on span "Delete Layer" at bounding box center [707, 332] width 66 height 15
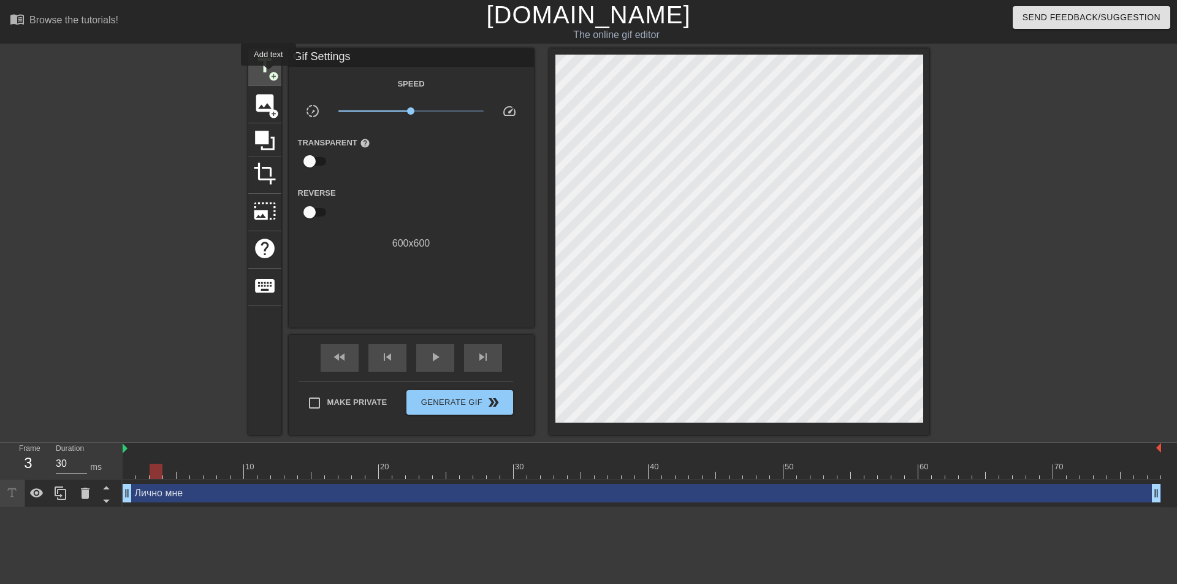
click at [269, 74] on span "add_circle" at bounding box center [274, 76] width 10 height 10
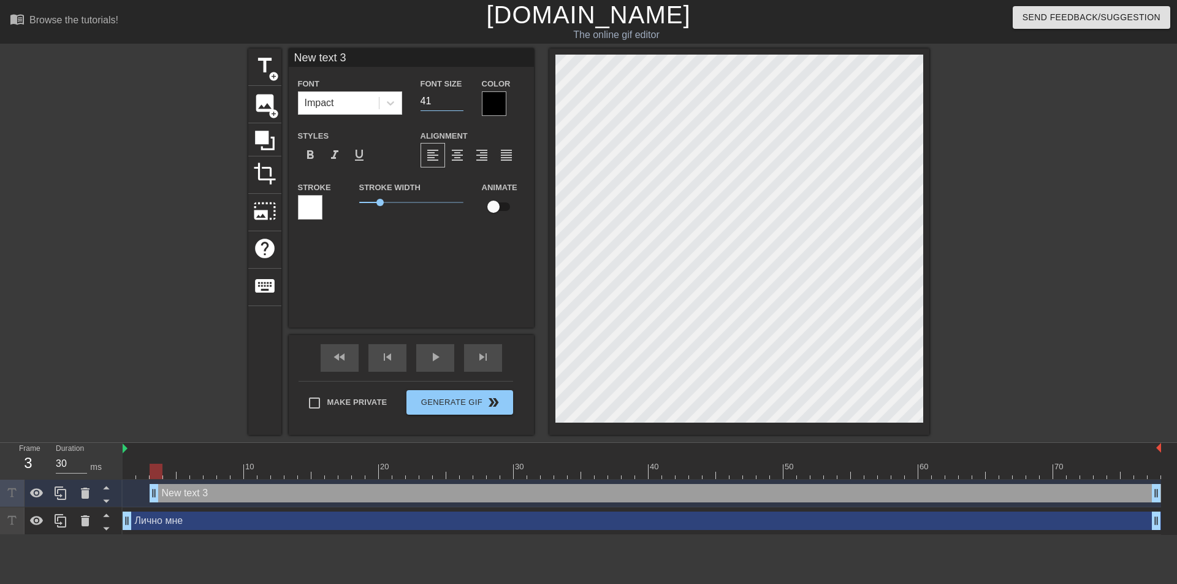
click at [459, 96] on input "41" at bounding box center [442, 101] width 43 height 20
click at [459, 96] on input "42" at bounding box center [442, 101] width 43 height 20
click at [459, 96] on input "43" at bounding box center [442, 101] width 43 height 20
click at [459, 96] on input "44" at bounding box center [442, 101] width 43 height 20
click at [459, 96] on input "45" at bounding box center [442, 101] width 43 height 20
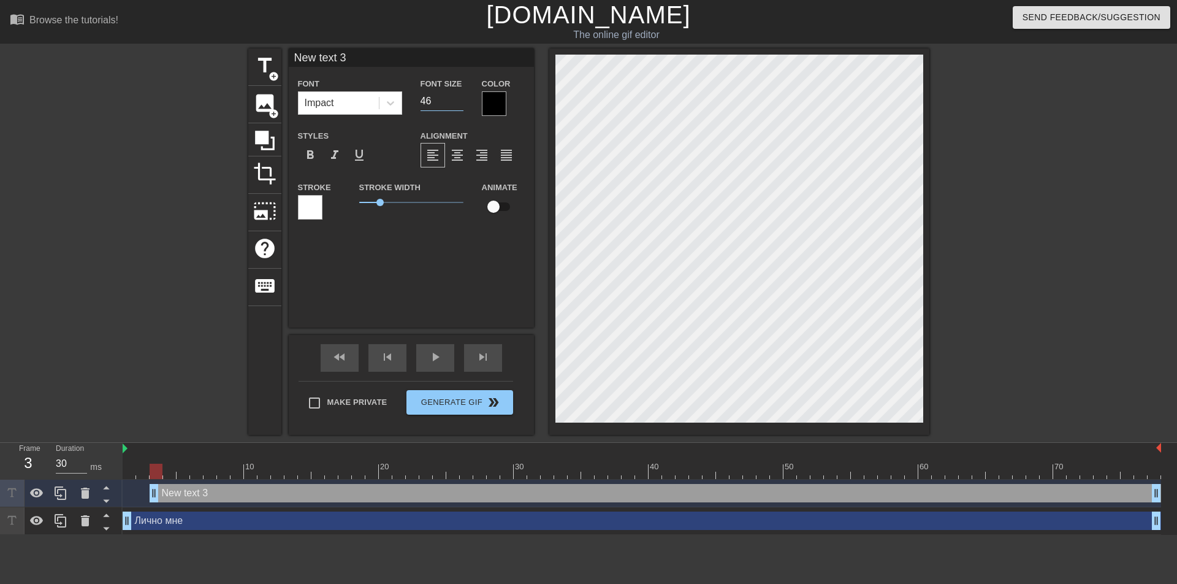
click at [459, 96] on input "46" at bounding box center [442, 101] width 43 height 20
click at [459, 96] on input "47" at bounding box center [442, 101] width 43 height 20
click at [459, 96] on input "48" at bounding box center [442, 101] width 43 height 20
click at [459, 96] on input "49" at bounding box center [442, 101] width 43 height 20
click at [459, 96] on input "50" at bounding box center [442, 101] width 43 height 20
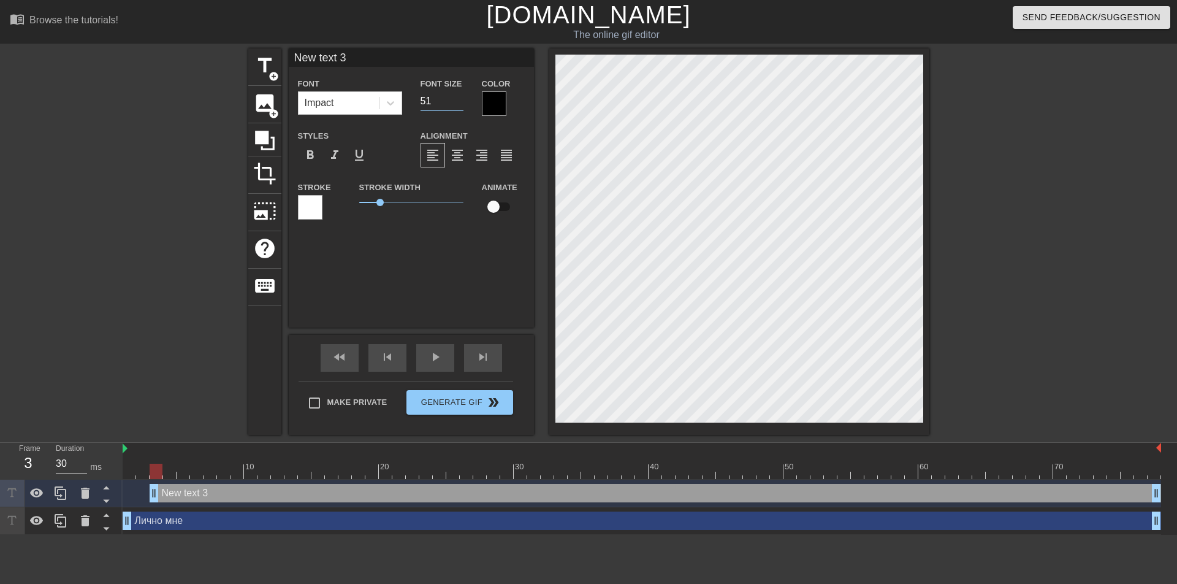
click at [459, 96] on input "51" at bounding box center [442, 101] width 43 height 20
click at [459, 96] on input "52" at bounding box center [442, 101] width 43 height 20
click at [459, 96] on input "53" at bounding box center [442, 101] width 43 height 20
click at [459, 96] on input "54" at bounding box center [442, 101] width 43 height 20
click at [459, 96] on input "55" at bounding box center [442, 101] width 43 height 20
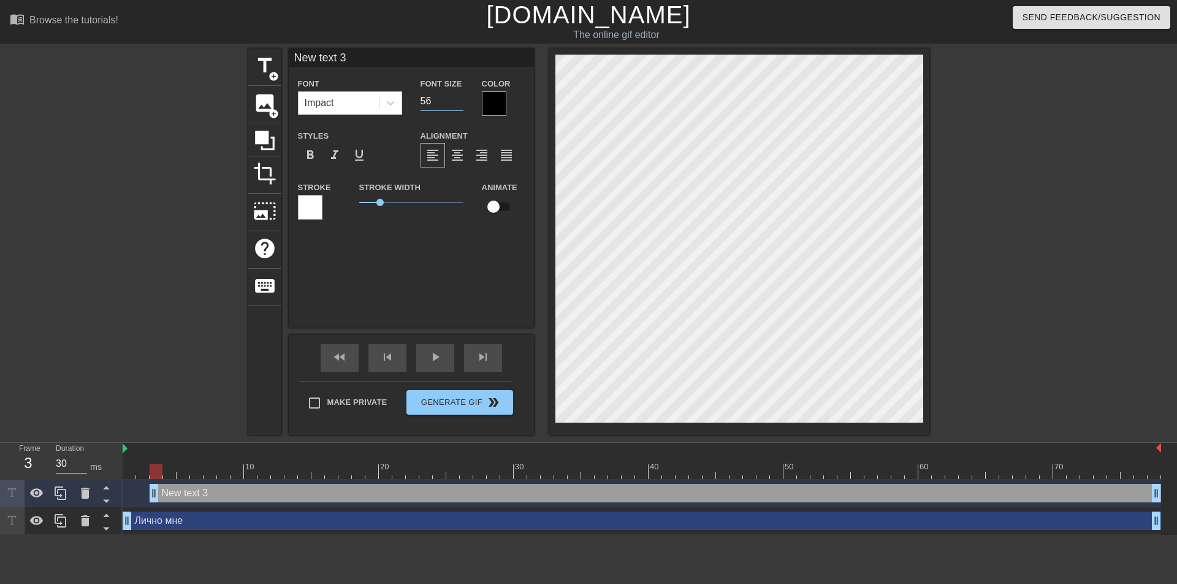
click at [459, 96] on input "56" at bounding box center [442, 101] width 43 height 20
click at [459, 96] on input "57" at bounding box center [442, 101] width 43 height 20
click at [459, 96] on input "58" at bounding box center [442, 101] width 43 height 20
type input "59"
click at [459, 96] on input "59" at bounding box center [442, 101] width 43 height 20
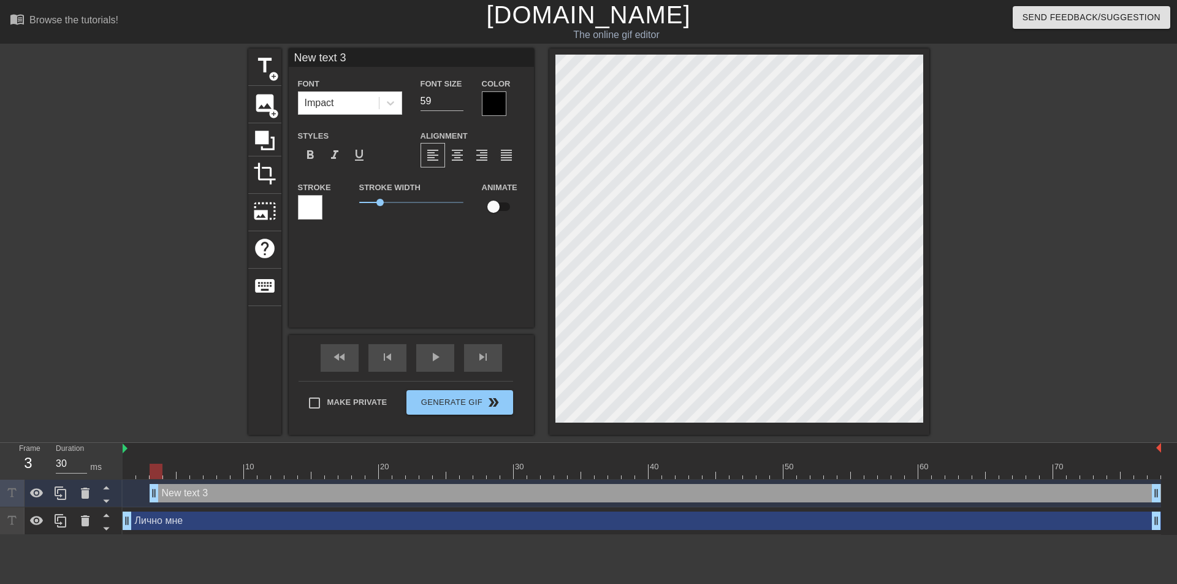
scroll to position [1, 2]
type input "New text"
type textarea "New text"
type input "New text"
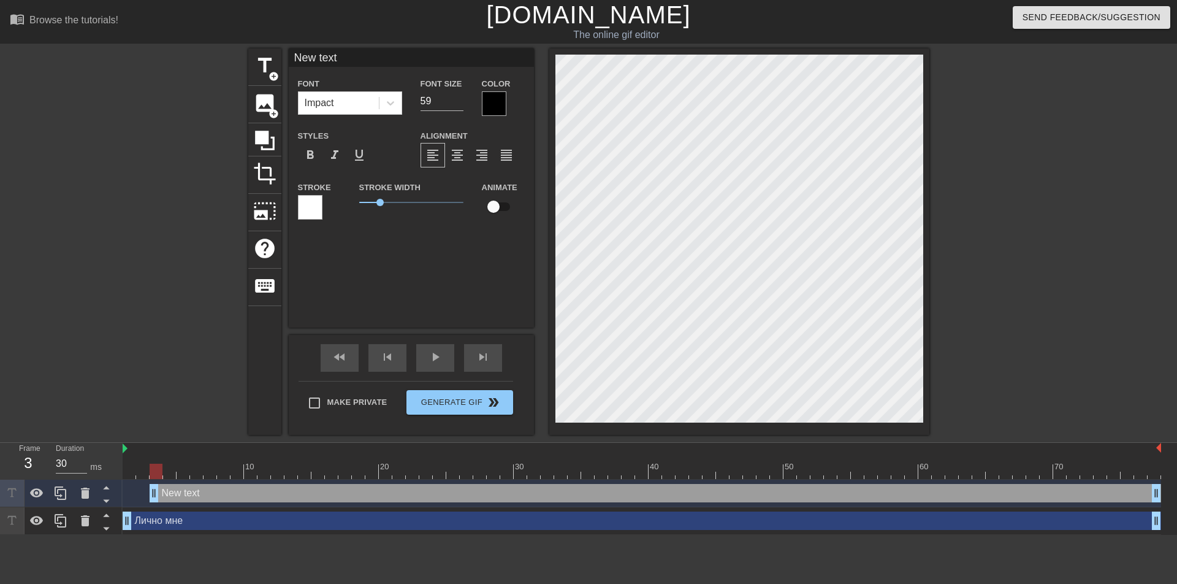
type textarea "New text"
type input "New tex"
type textarea "New tex"
type input "New te"
type textarea "New te"
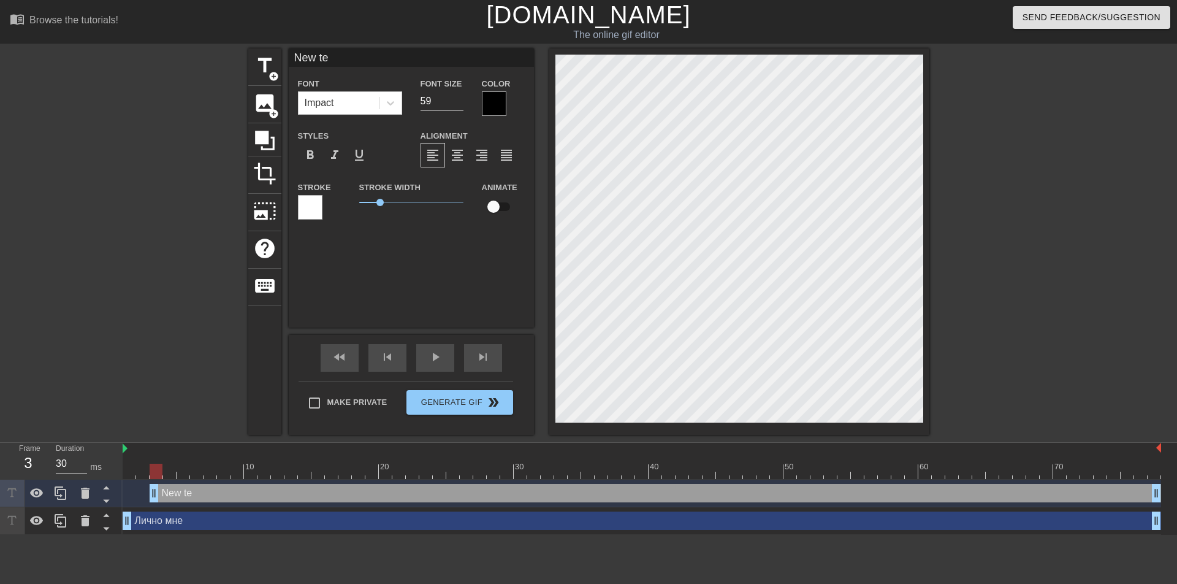
type input "New t"
type textarea "New t"
type input "New"
type textarea "New"
type input "New"
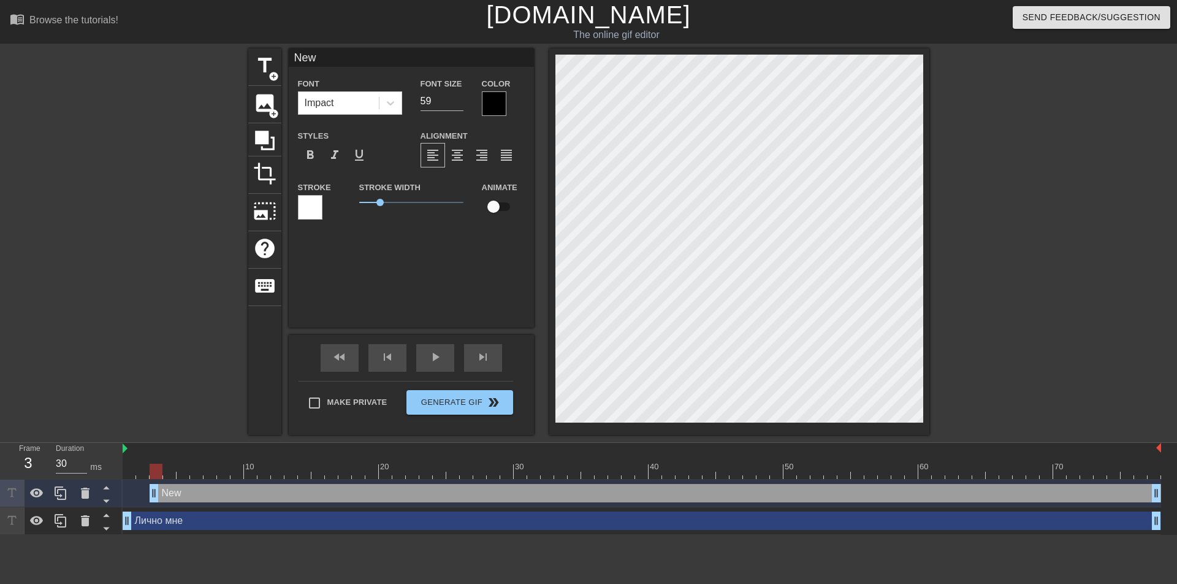
type textarea "New"
type input "Ne"
type textarea "Ne"
type input "N"
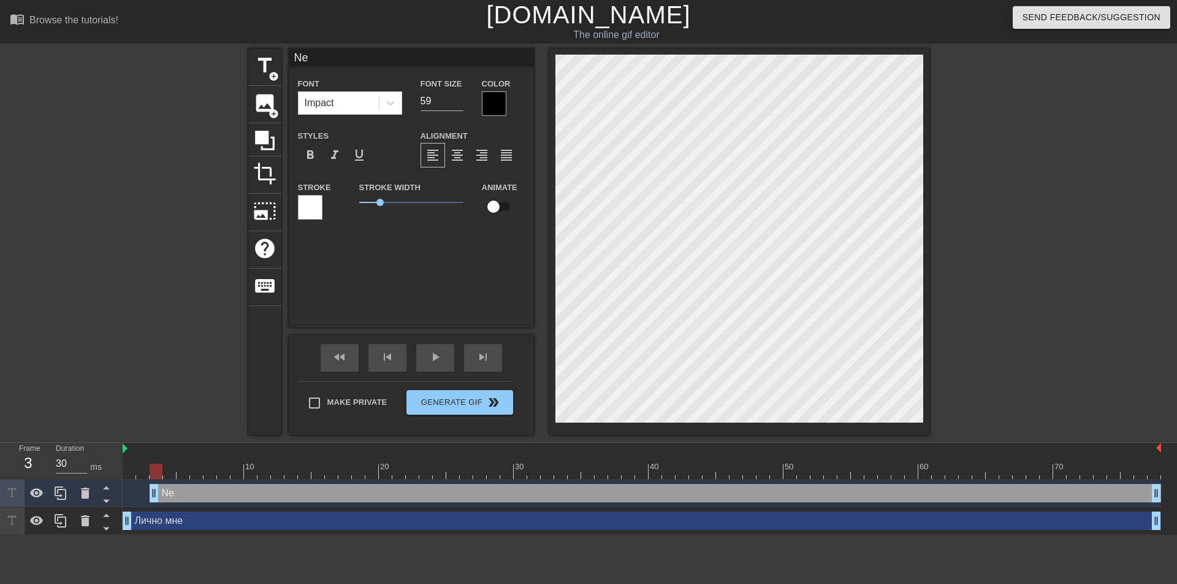
type textarea "N"
type input "в"
type textarea "в"
type input "вс"
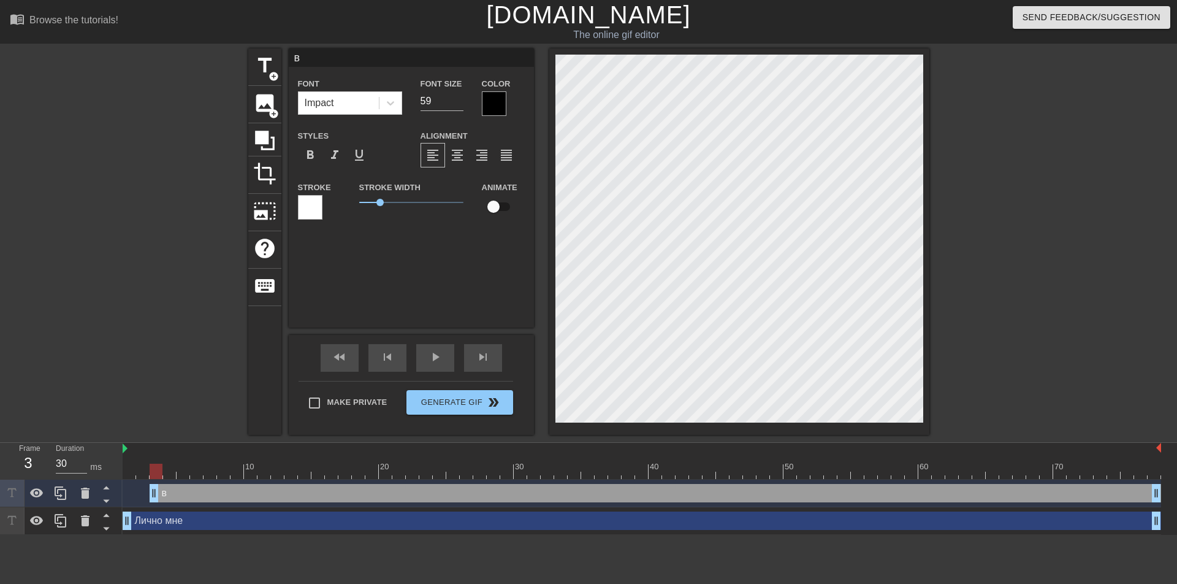
type textarea "вс"
type input "все"
type textarea "все"
type input "все"
type textarea "все"
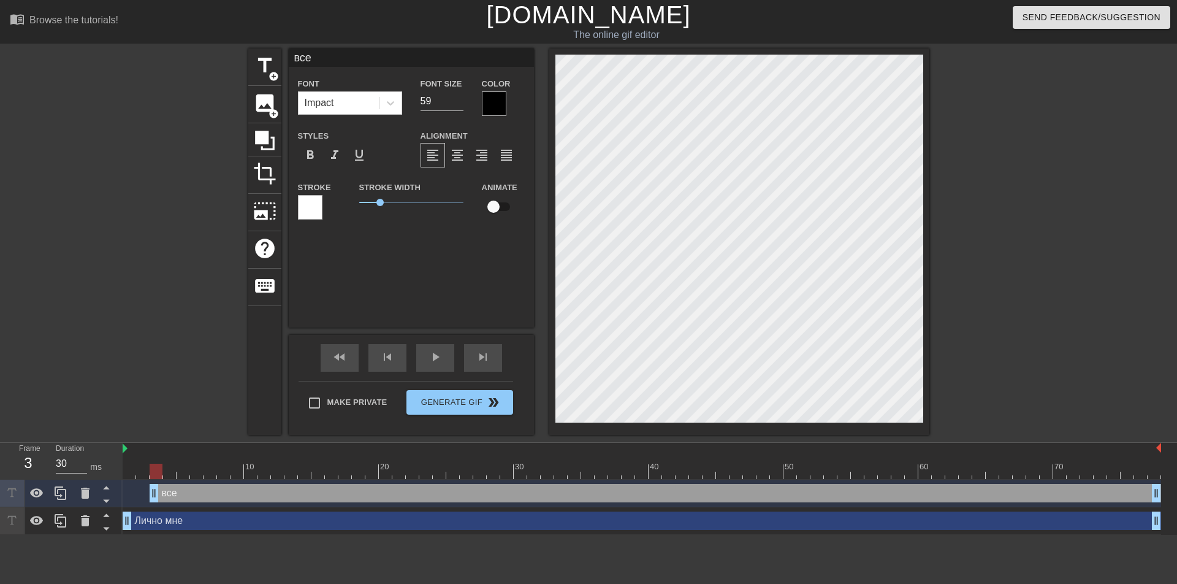
type input "все"
type textarea "все"
type input "все"
type textarea "все"
type input "все н"
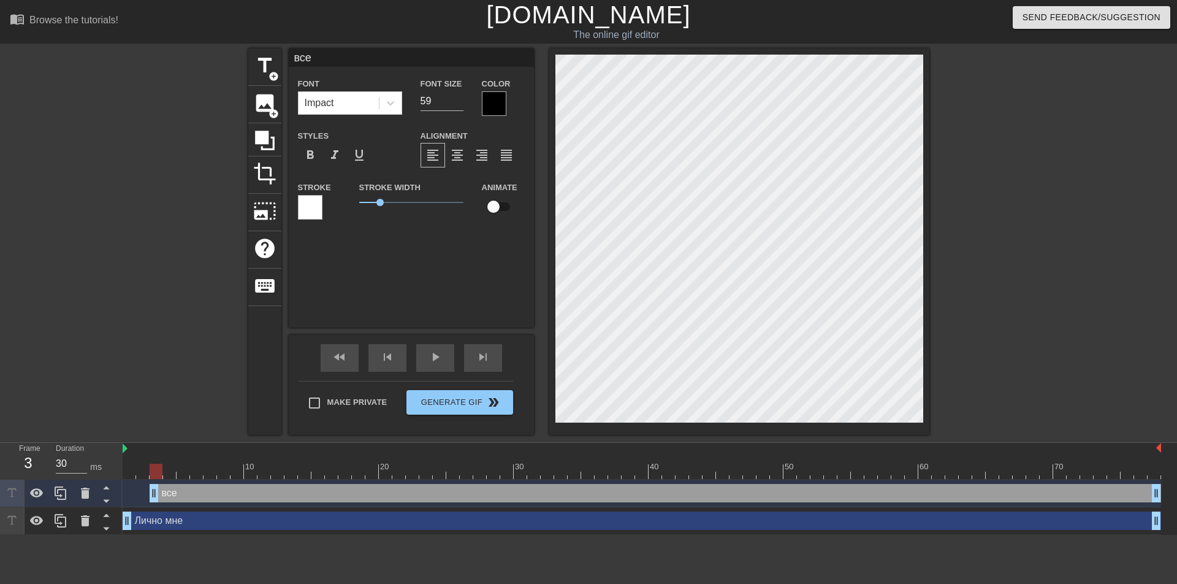
type textarea "все н"
type input "все нр"
type textarea "все нр"
type input "все нра"
type textarea "все нра"
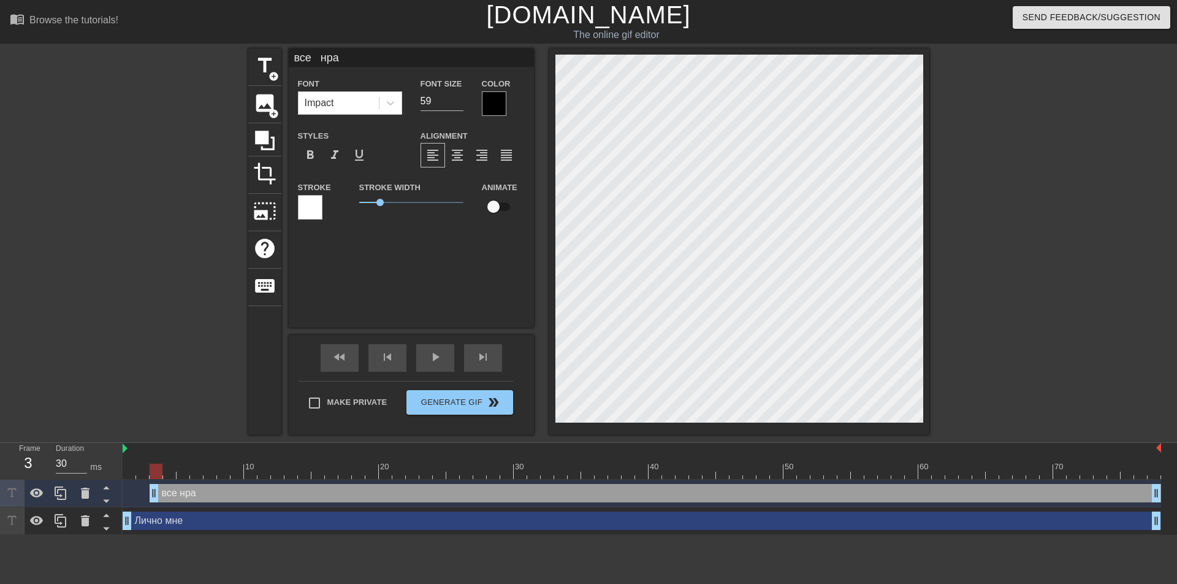
type input "все нрав"
type textarea "все нрав"
type input "все нрави"
type textarea "все нрави"
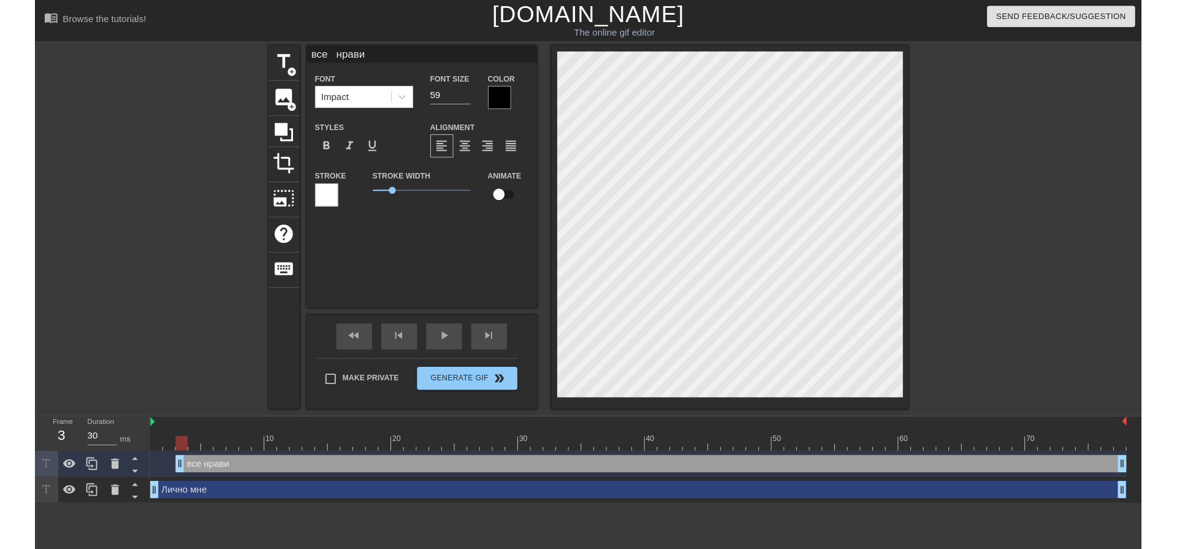
scroll to position [1, 4]
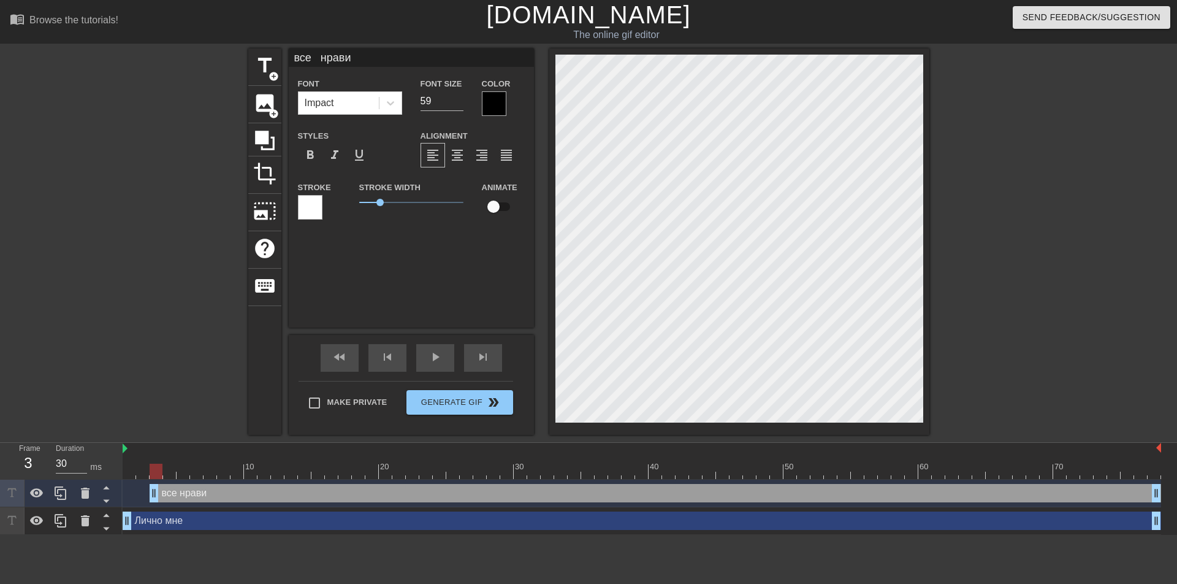
type input "все нравит"
type textarea "все нравит"
type input "все нравитс"
type textarea "все нравитс"
type input "все нравится"
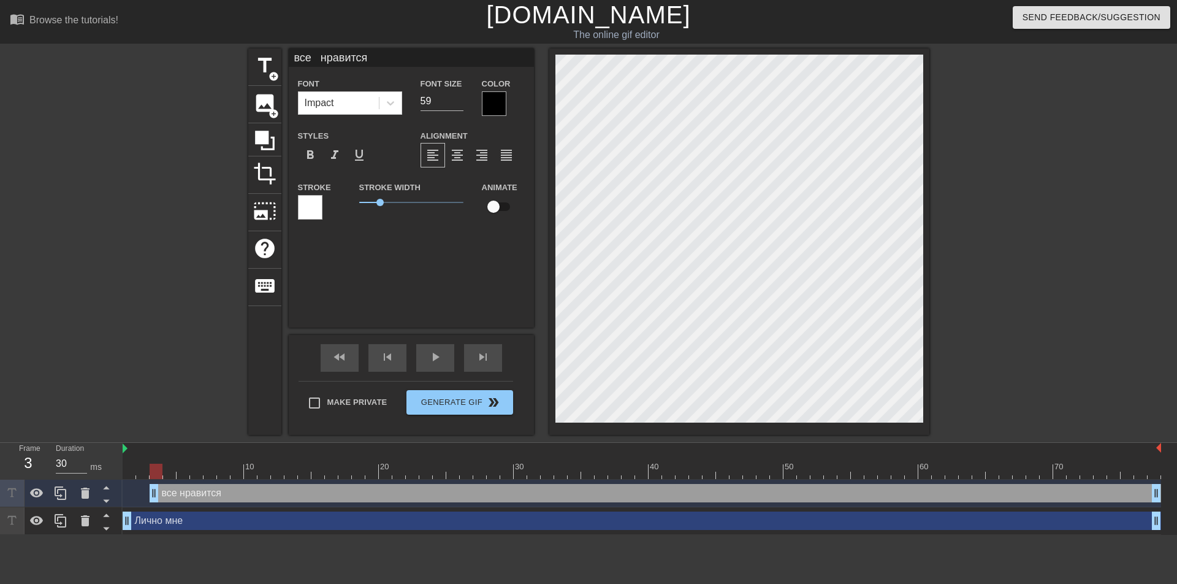
type textarea "все нравится"
click at [496, 107] on div at bounding box center [494, 103] width 25 height 25
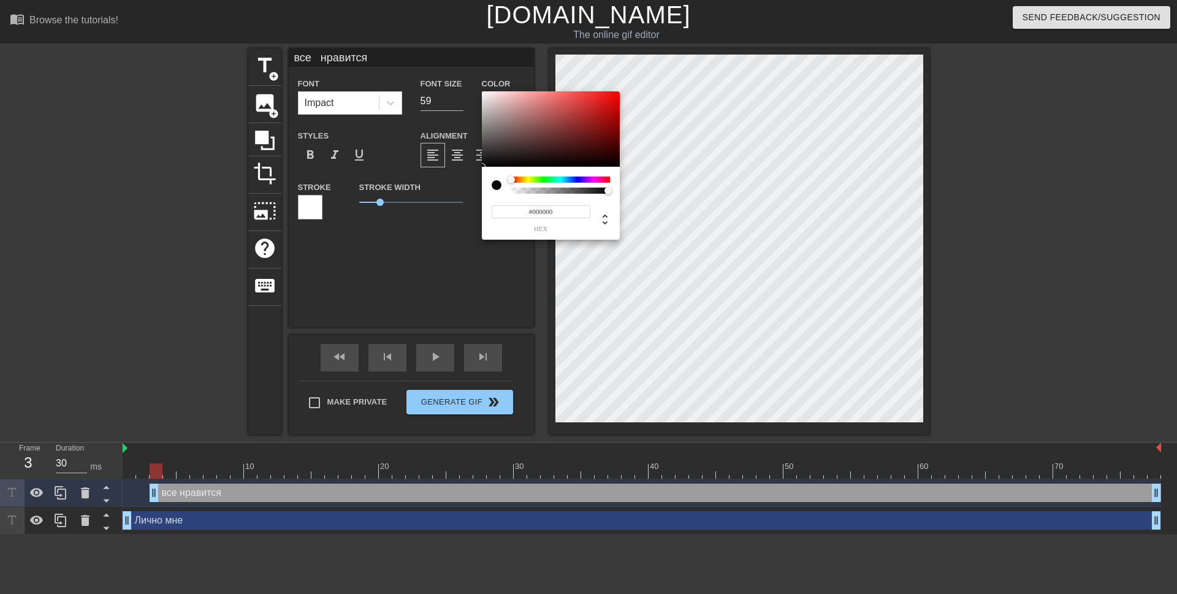
click at [576, 178] on div at bounding box center [560, 180] width 99 height 6
type input "#0F1161"
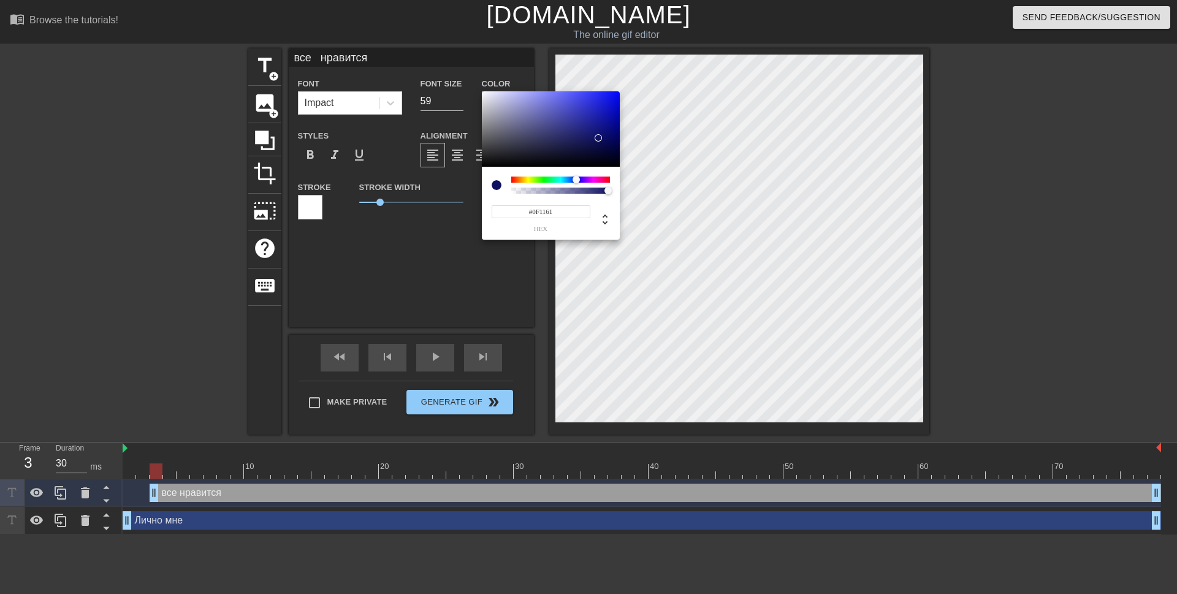
click at [598, 138] on div at bounding box center [551, 129] width 138 height 76
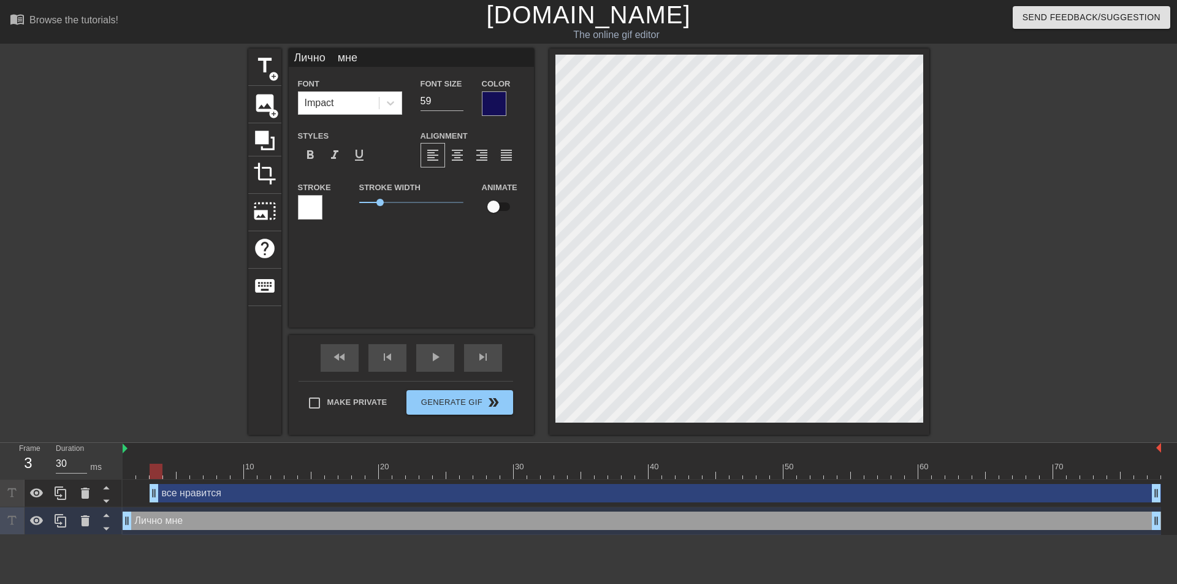
type input "все нравится"
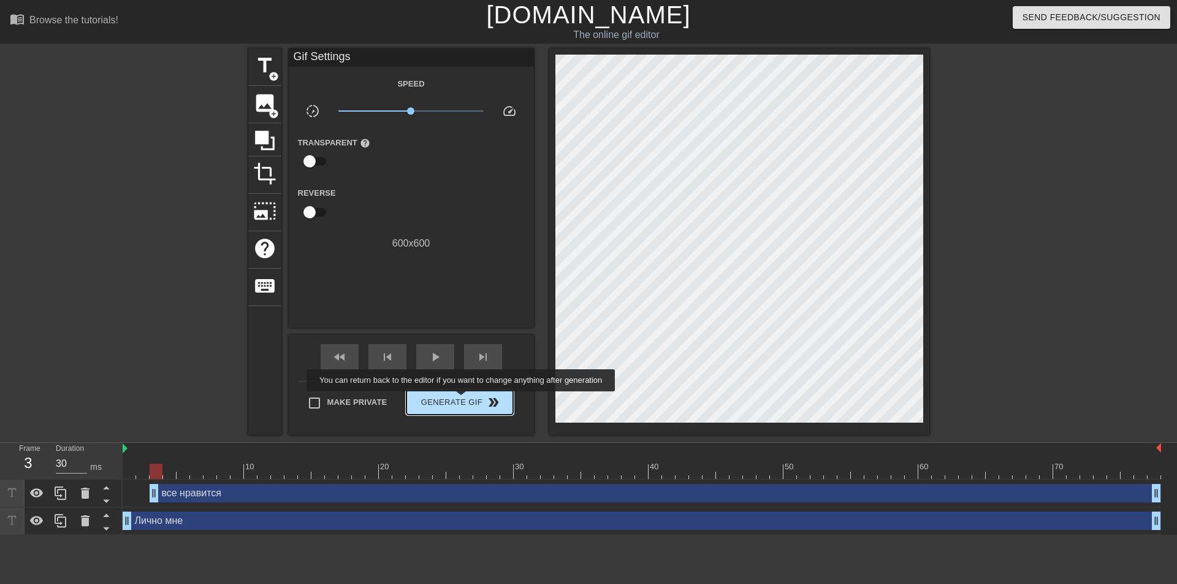
click at [462, 400] on span "Generate Gif double_arrow" at bounding box center [459, 402] width 96 height 15
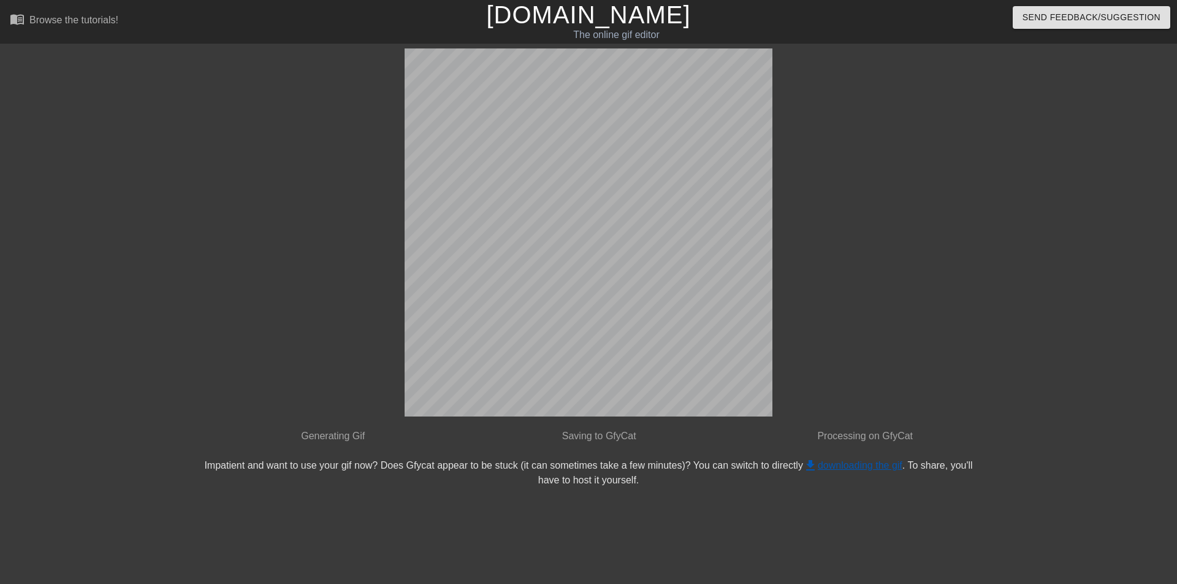
click at [822, 460] on link "get_app downloading the gif" at bounding box center [852, 465] width 99 height 10
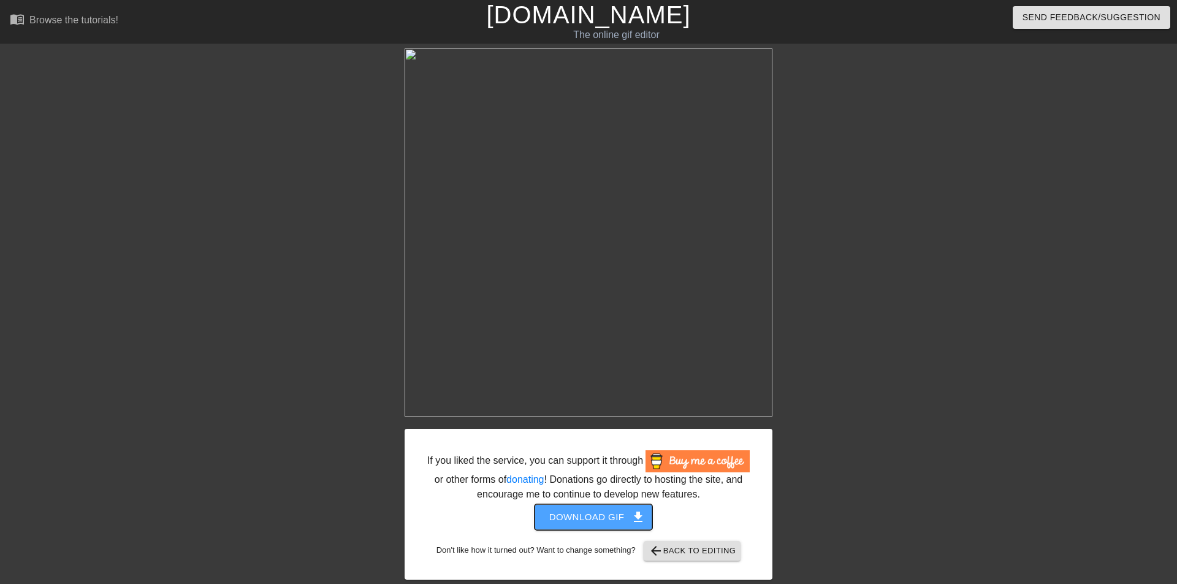
click at [603, 509] on span "Download gif get_app" at bounding box center [593, 517] width 89 height 16
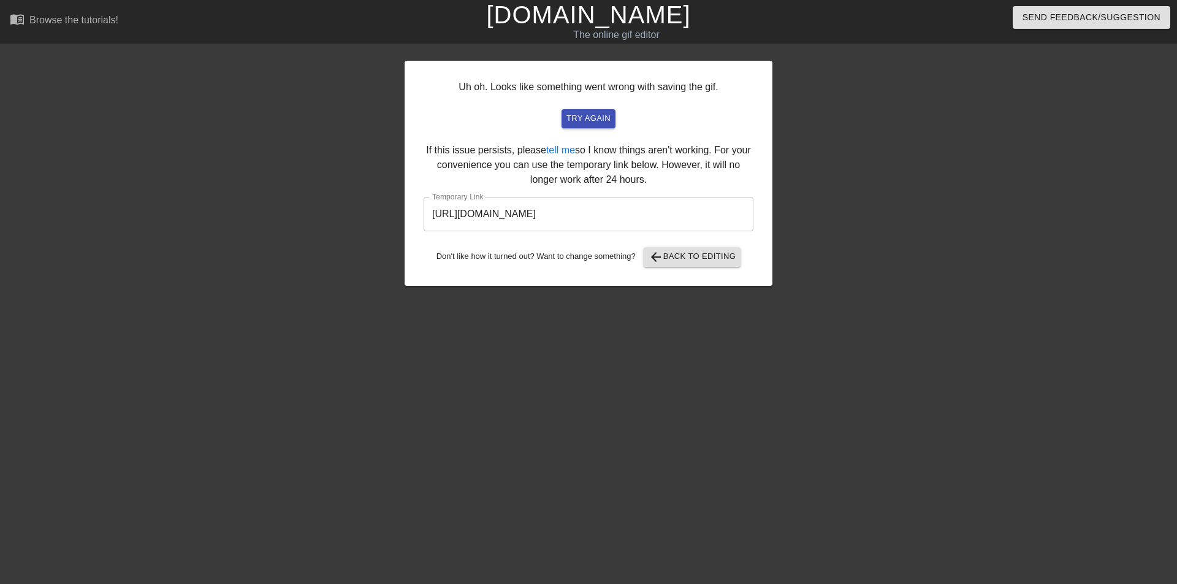
click at [590, 216] on input "[URL][DOMAIN_NAME]" at bounding box center [589, 214] width 330 height 34
drag, startPoint x: 677, startPoint y: 216, endPoint x: 432, endPoint y: 215, distance: 245.8
click at [432, 215] on input "[URL][DOMAIN_NAME]" at bounding box center [589, 214] width 330 height 34
